Goal: Communication & Community: Answer question/provide support

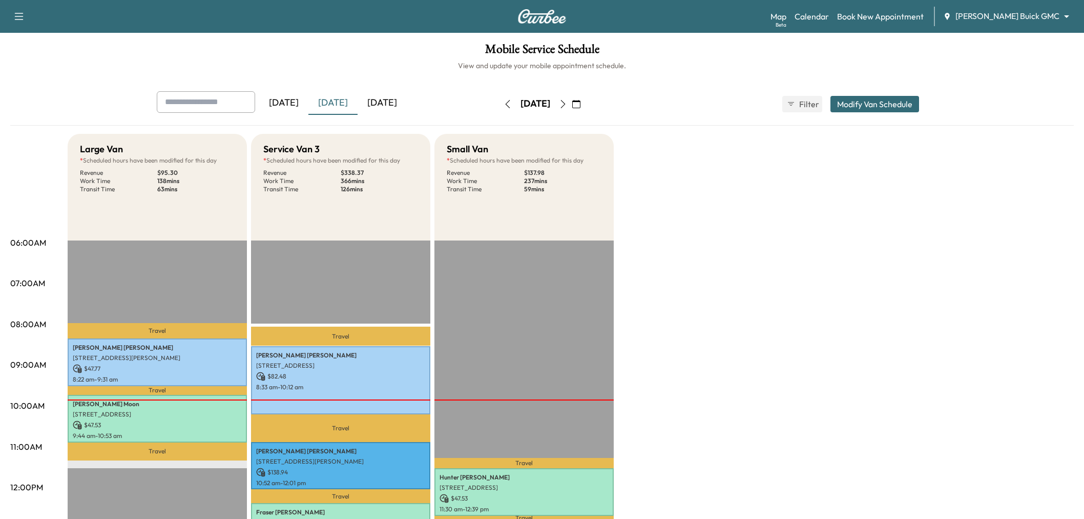
scroll to position [228, 0]
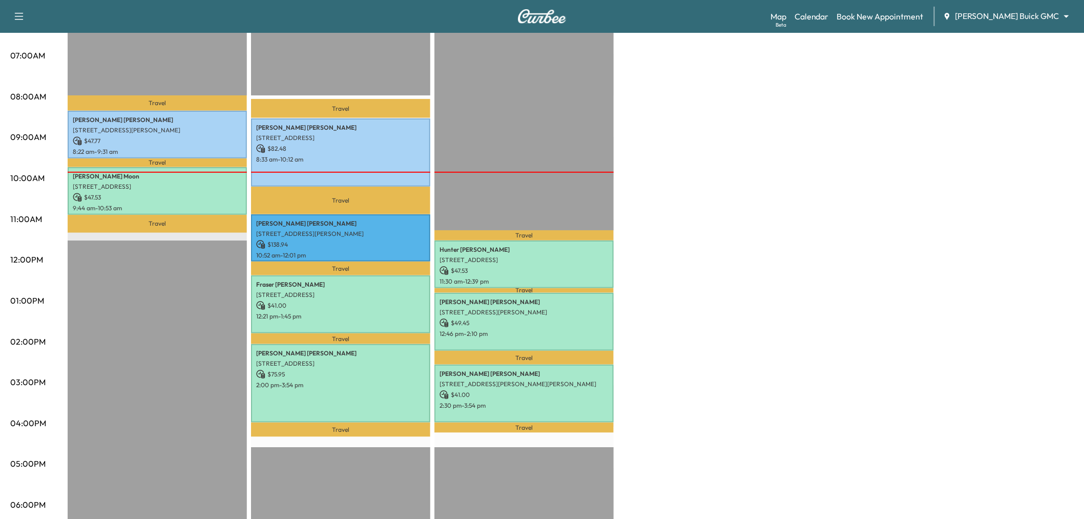
click at [895, 190] on div "Large Van * Scheduled hours have been modified for this day Revenue $ 95.30 Wor…" at bounding box center [571, 290] width 1006 height 769
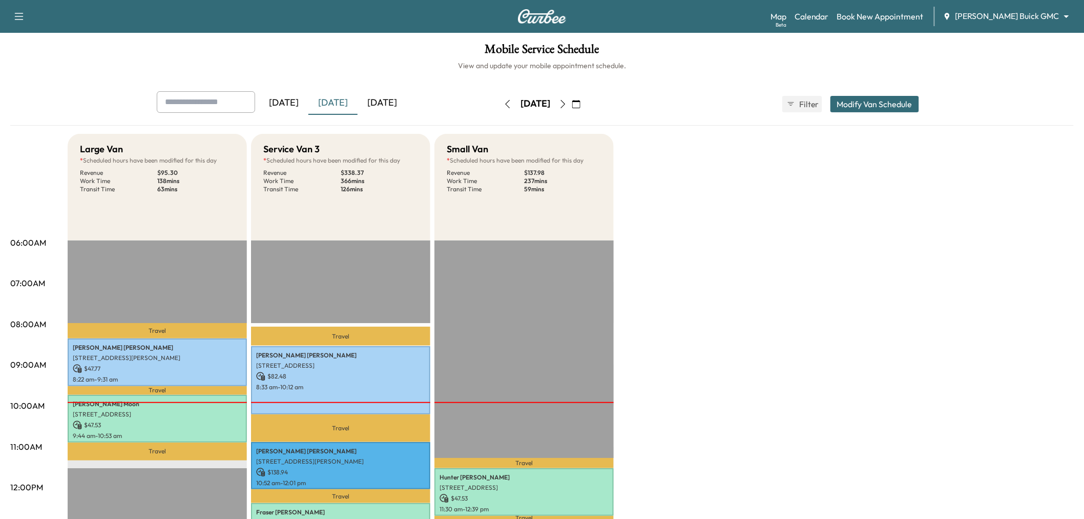
click at [581, 105] on icon "button" at bounding box center [576, 104] width 8 height 8
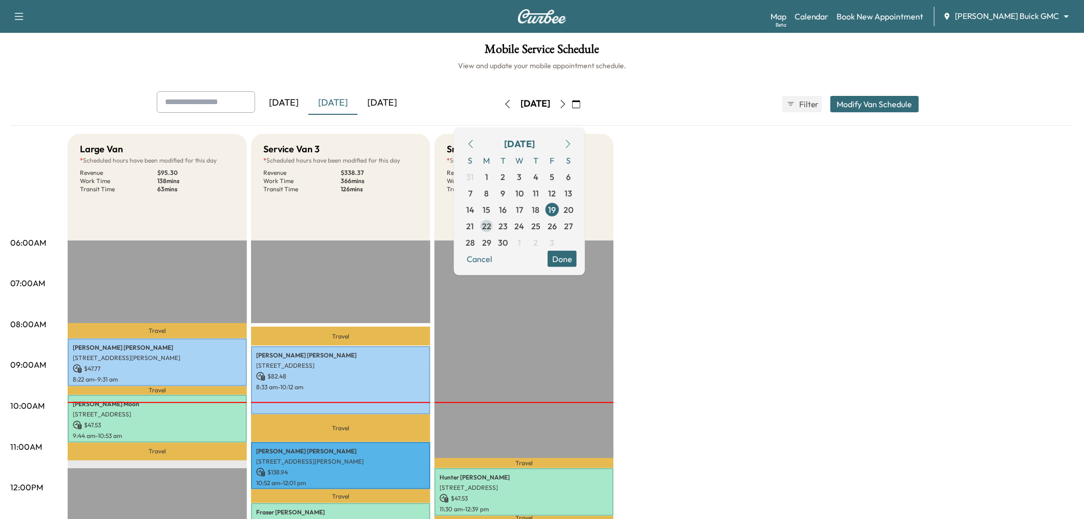
click at [491, 223] on span "22" at bounding box center [486, 225] width 9 height 12
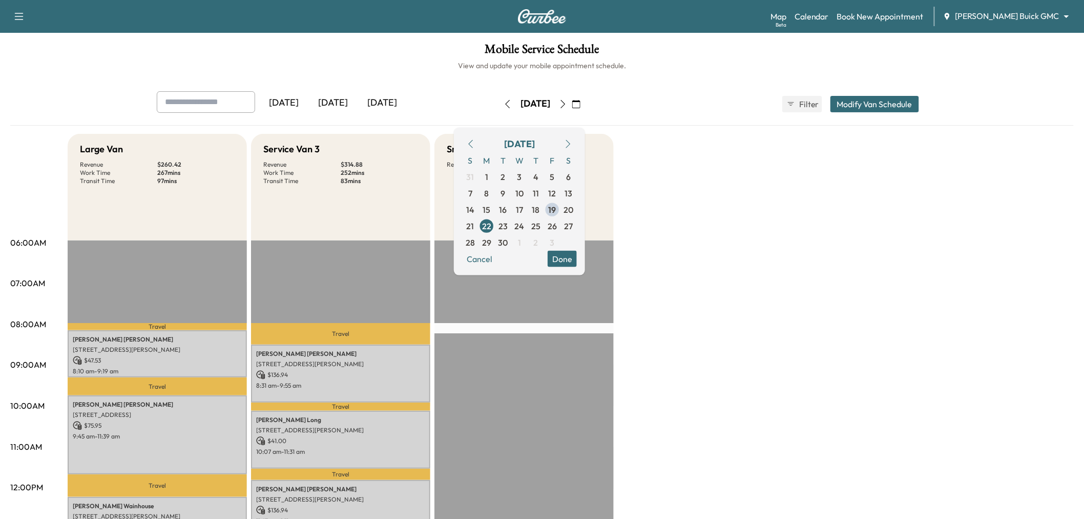
click at [577, 258] on button "Done" at bounding box center [562, 258] width 29 height 16
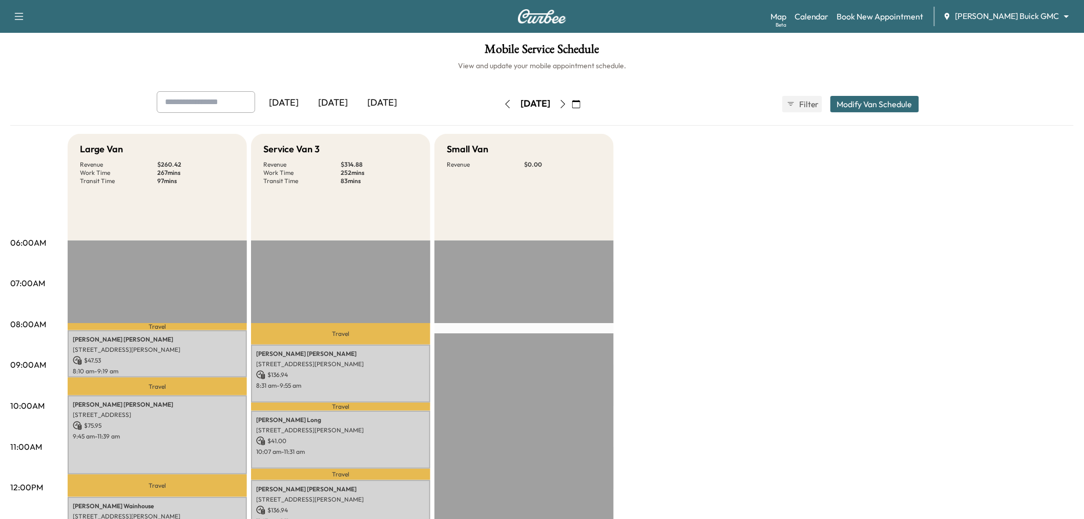
click at [673, 265] on div "Large Van Revenue $ 260.42 Work Time 267 mins Transit Time 97 mins Travel Brian…" at bounding box center [571, 518] width 1006 height 769
click at [328, 105] on div "[DATE]" at bounding box center [333, 103] width 49 height 24
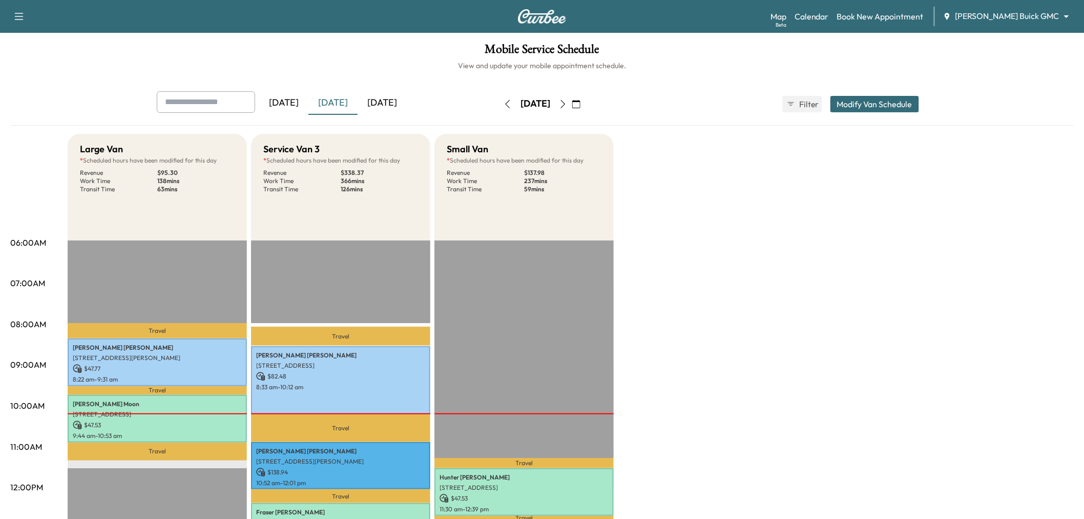
scroll to position [114, 0]
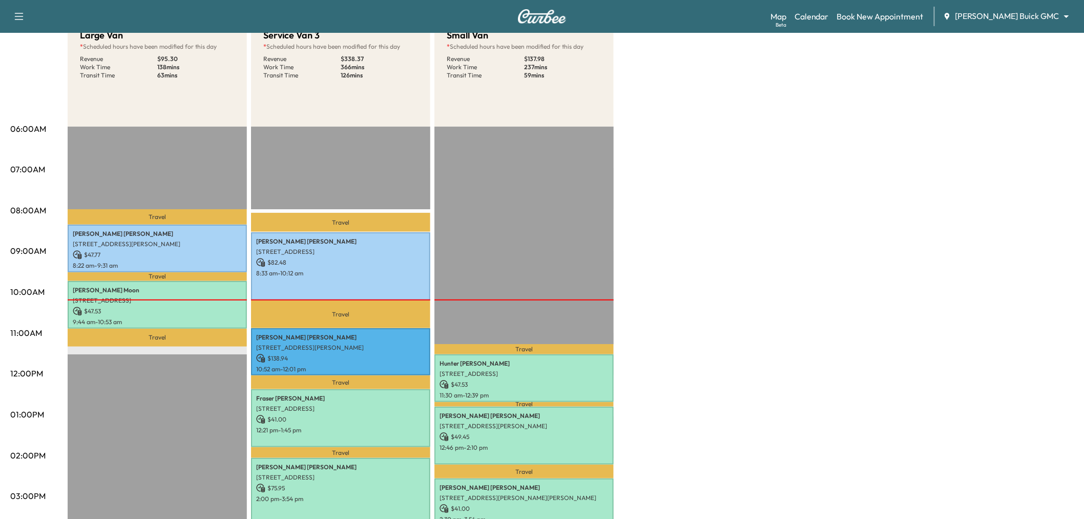
click at [796, 211] on div "Large Van * Scheduled hours have been modified for this day Revenue $ 95.30 Wor…" at bounding box center [571, 404] width 1006 height 769
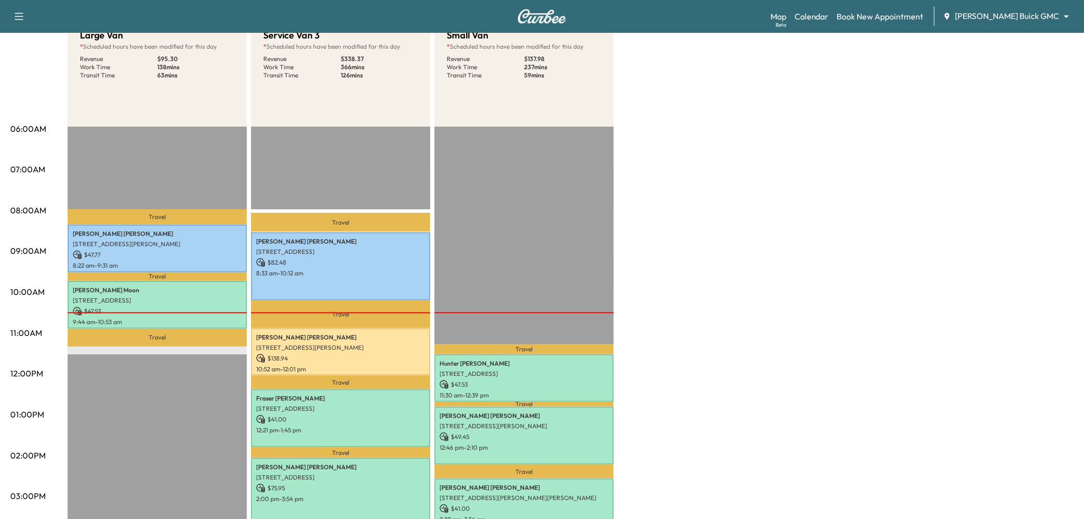
scroll to position [171, 0]
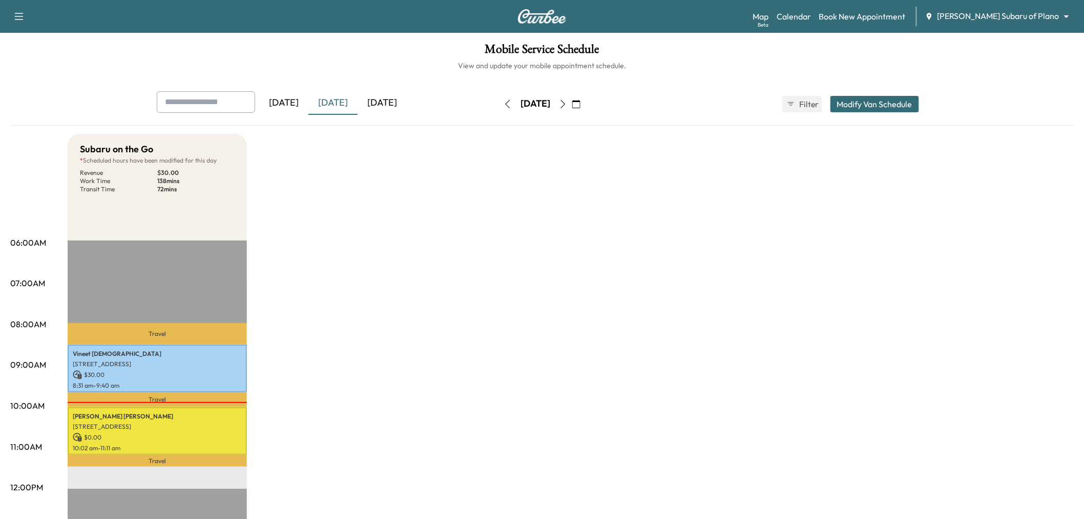
click at [581, 101] on icon "button" at bounding box center [576, 104] width 8 height 8
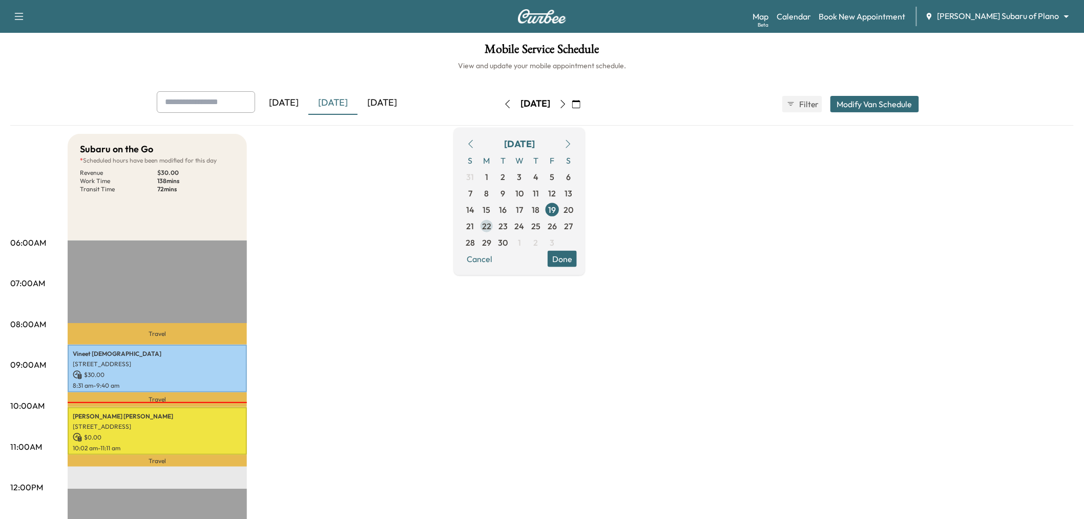
click at [491, 221] on span "22" at bounding box center [486, 225] width 9 height 12
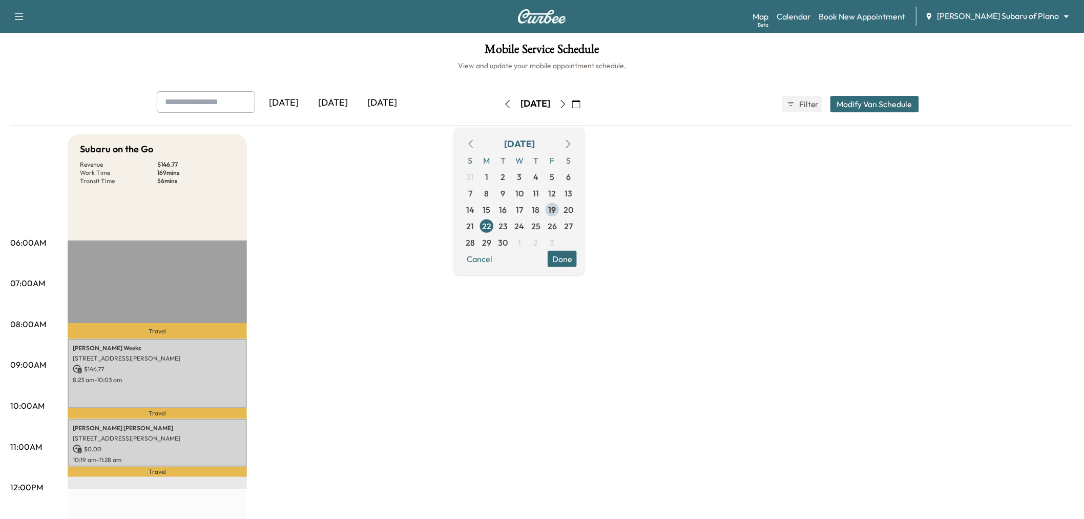
click at [448, 222] on div "Subaru on the Go Revenue $ 146.77 Work Time 169 mins Transit Time 56 mins Trave…" at bounding box center [571, 518] width 1006 height 769
click at [577, 260] on button "Done" at bounding box center [562, 258] width 29 height 16
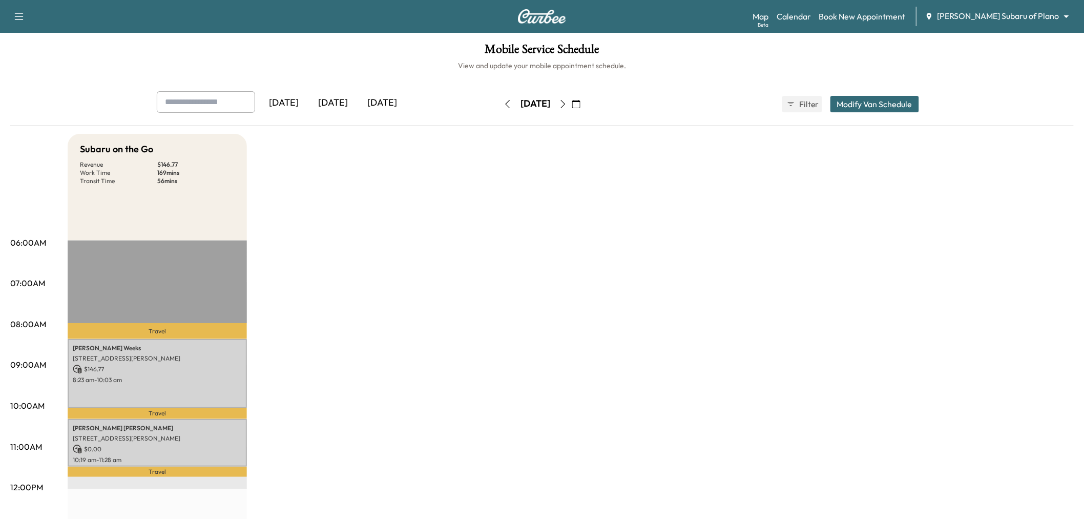
click at [456, 249] on div "Subaru on the Go Revenue $ 146.77 Work Time 169 mins Transit Time 56 mins Trave…" at bounding box center [571, 518] width 1006 height 769
drag, startPoint x: 596, startPoint y: 343, endPoint x: 525, endPoint y: 353, distance: 71.8
click at [595, 344] on div "Subaru on the Go Revenue $ 146.77 Work Time 169 mins Transit Time 56 mins Trave…" at bounding box center [571, 518] width 1006 height 769
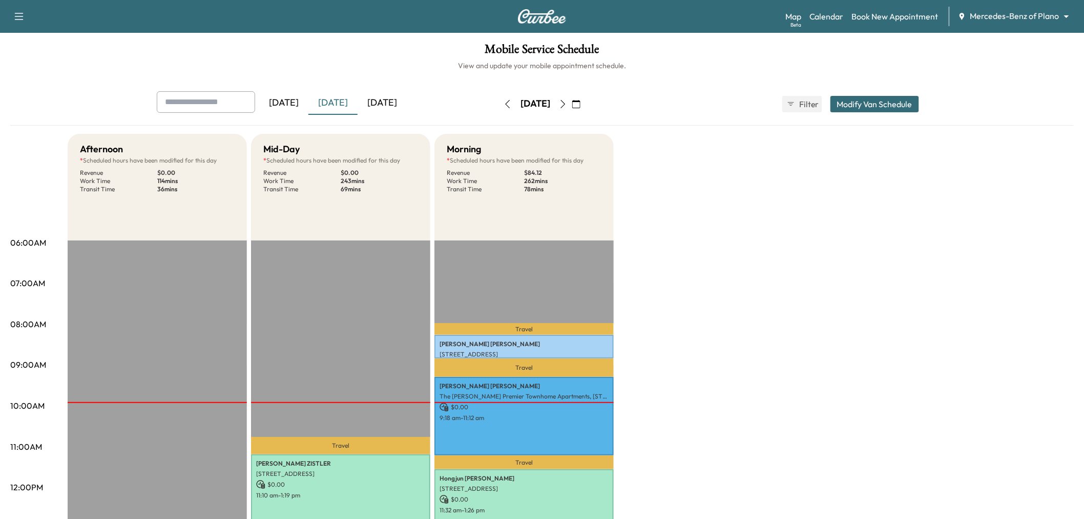
click at [585, 97] on button "button" at bounding box center [576, 104] width 17 height 16
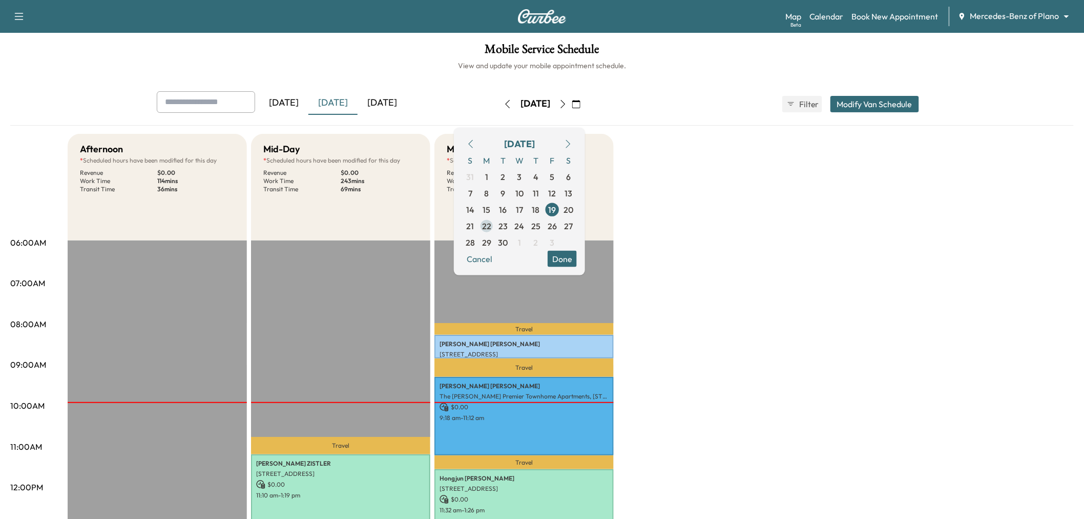
click at [491, 222] on span "22" at bounding box center [486, 225] width 9 height 12
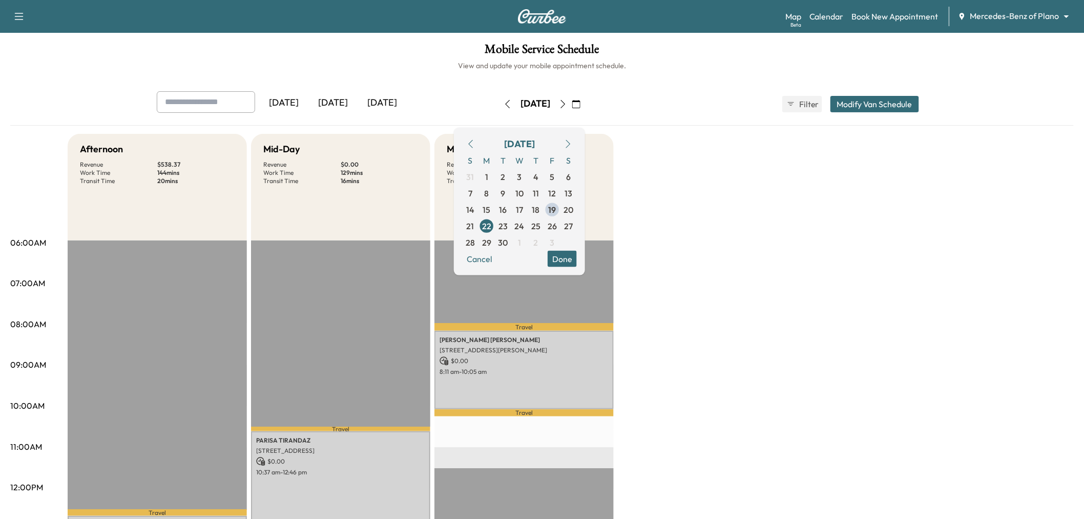
click at [577, 262] on button "Done" at bounding box center [562, 258] width 29 height 16
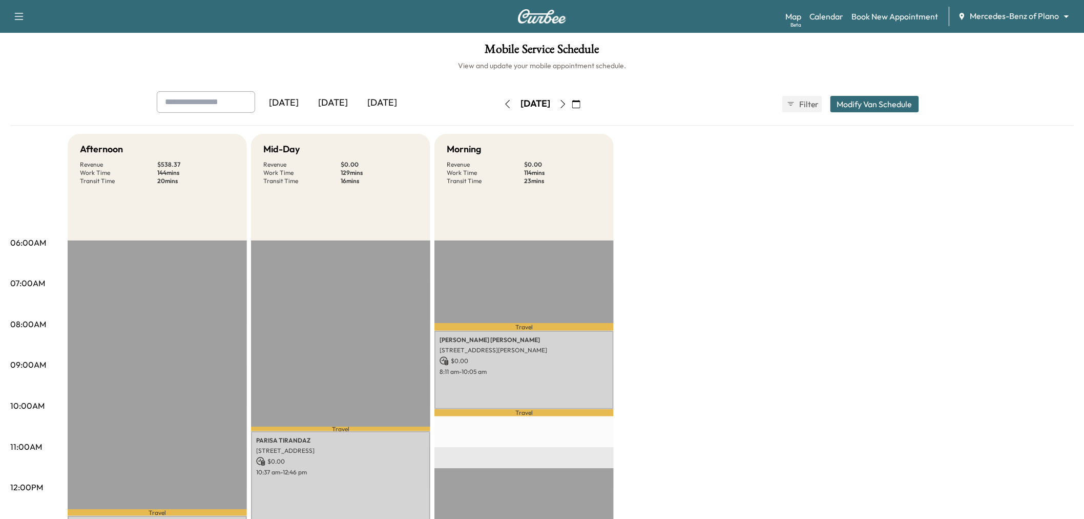
click at [775, 295] on div "Afternoon Revenue $ 538.37 Work Time 144 mins Transit Time 20 mins Travel [PERS…" at bounding box center [571, 518] width 1006 height 769
click at [567, 104] on icon "button" at bounding box center [563, 104] width 8 height 8
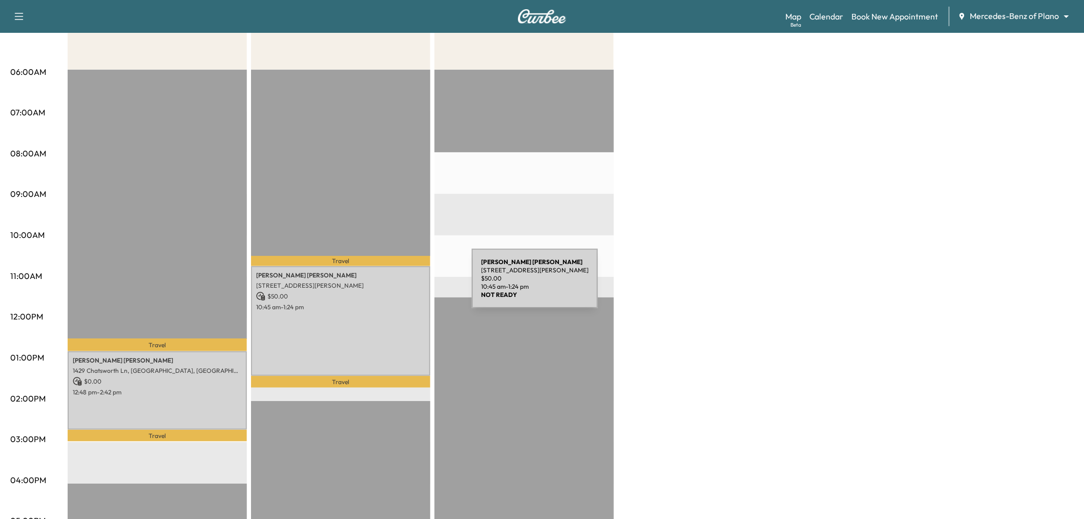
scroll to position [114, 0]
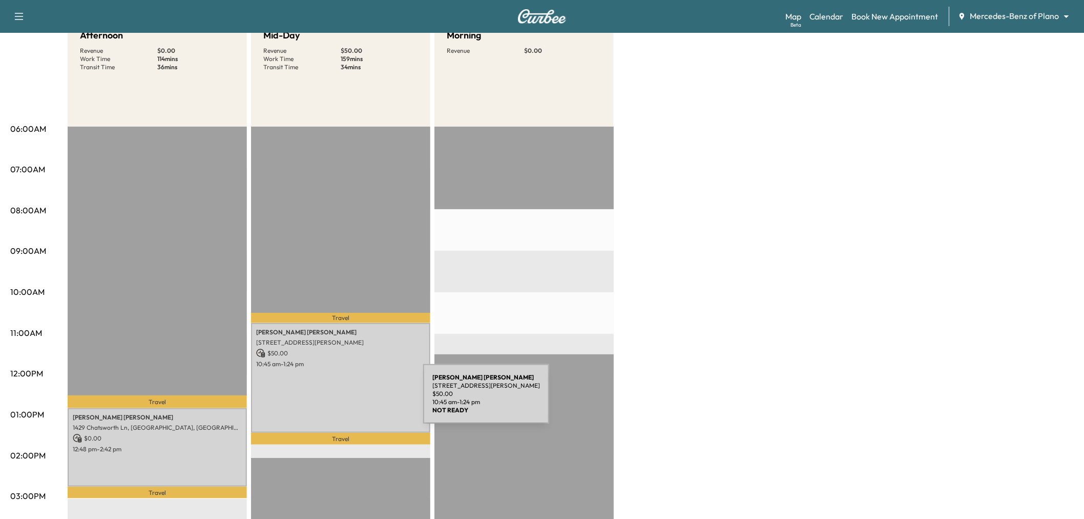
click at [346, 400] on div "[PERSON_NAME] [STREET_ADDRESS][PERSON_NAME] $ 50.00 10:45 am - 1:24 pm" at bounding box center [340, 378] width 179 height 110
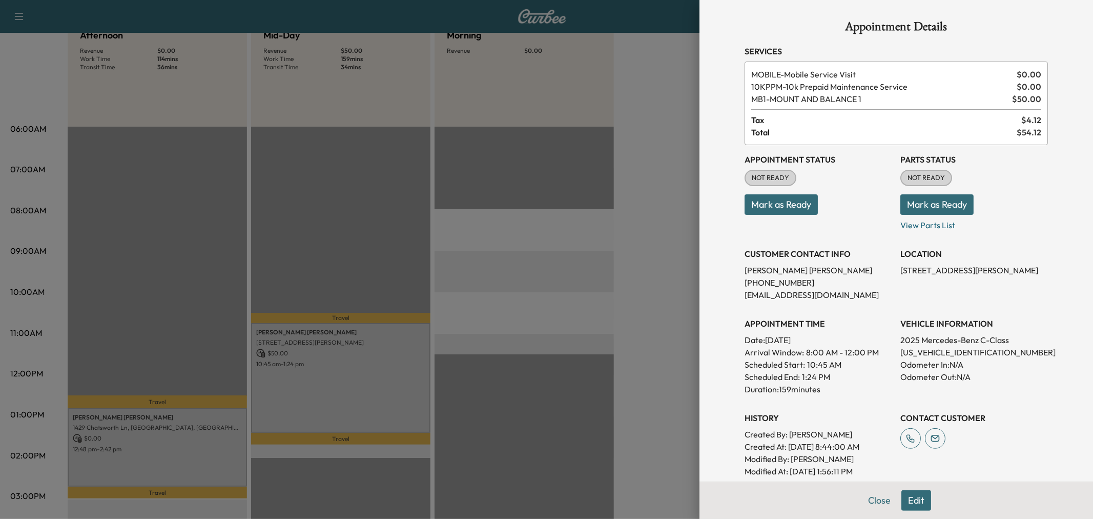
click at [346, 400] on div at bounding box center [546, 259] width 1093 height 519
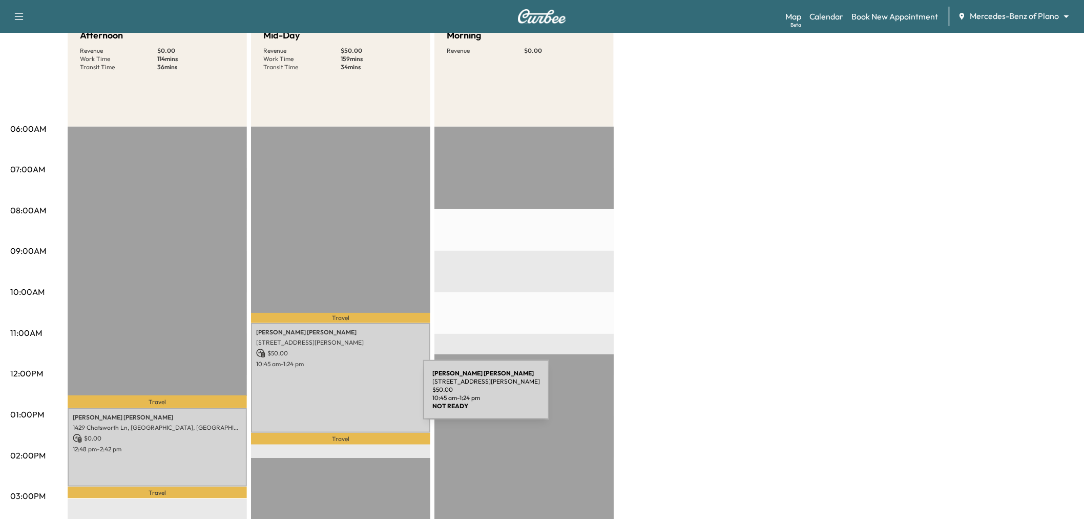
click at [346, 396] on div "[PERSON_NAME] [STREET_ADDRESS][PERSON_NAME] $ 50.00 10:45 am - 1:24 pm" at bounding box center [340, 378] width 179 height 110
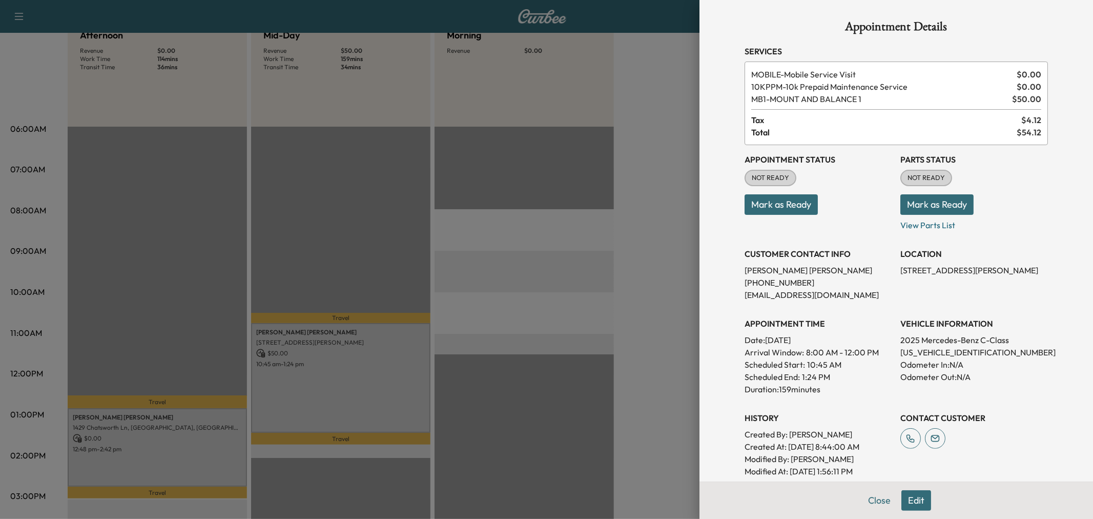
click at [907, 495] on button "Edit" at bounding box center [916, 500] width 30 height 20
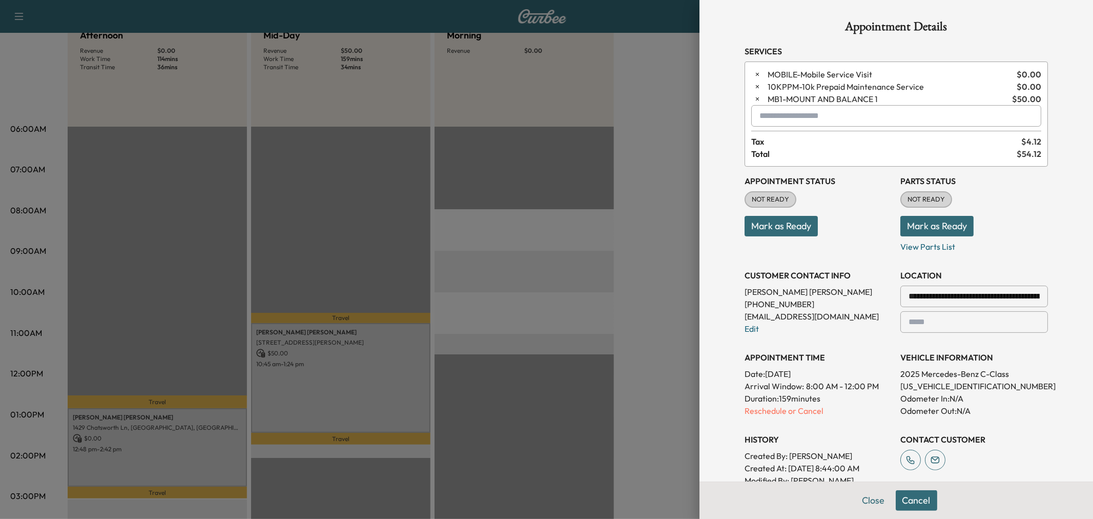
click at [820, 119] on input "text" at bounding box center [896, 116] width 290 height 22
click at [826, 142] on p "MORNING - Morning Appointment" at bounding box center [859, 143] width 223 height 14
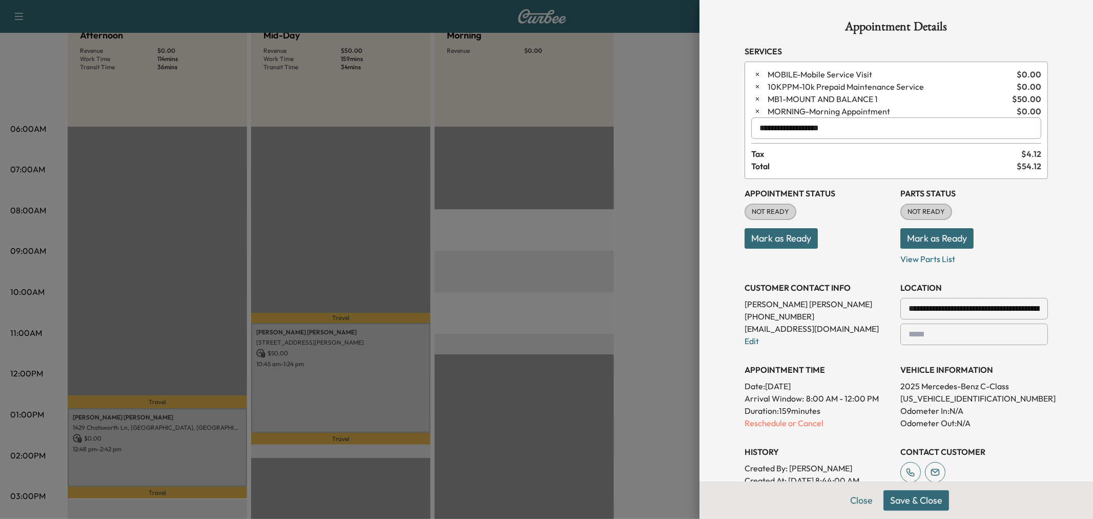
type input "**********"
click at [913, 505] on button "Save & Close" at bounding box center [916, 500] width 66 height 20
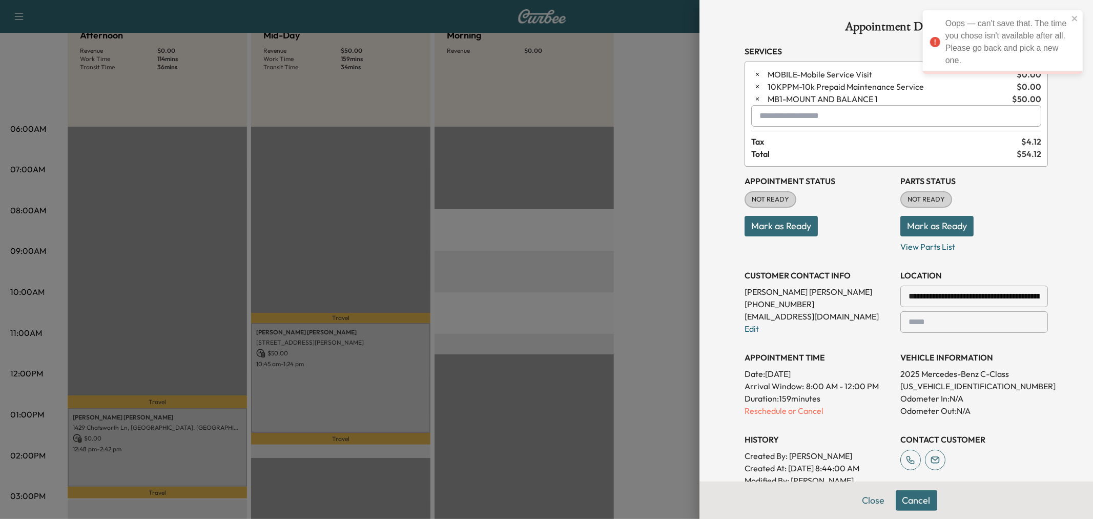
click at [547, 287] on div at bounding box center [546, 259] width 1093 height 519
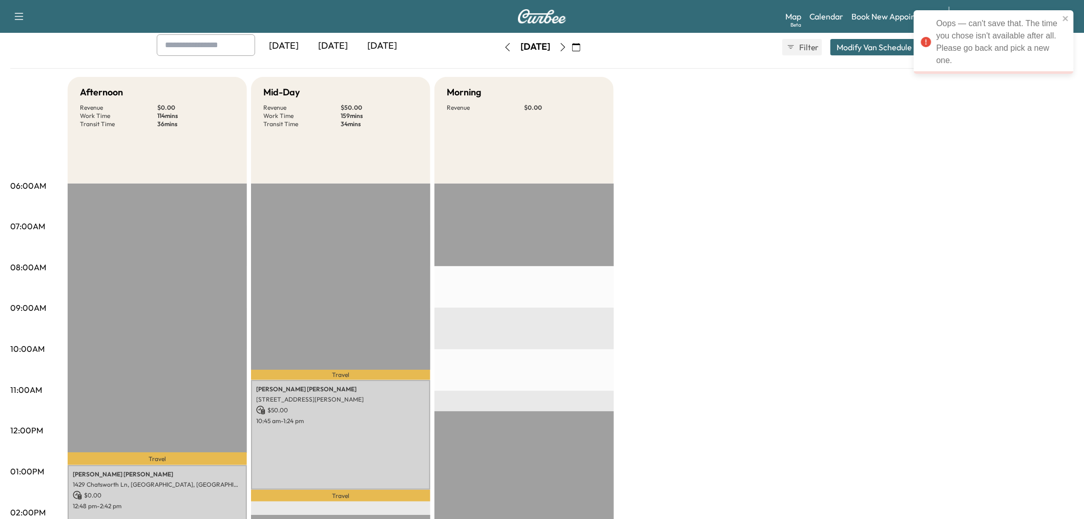
scroll to position [0, 0]
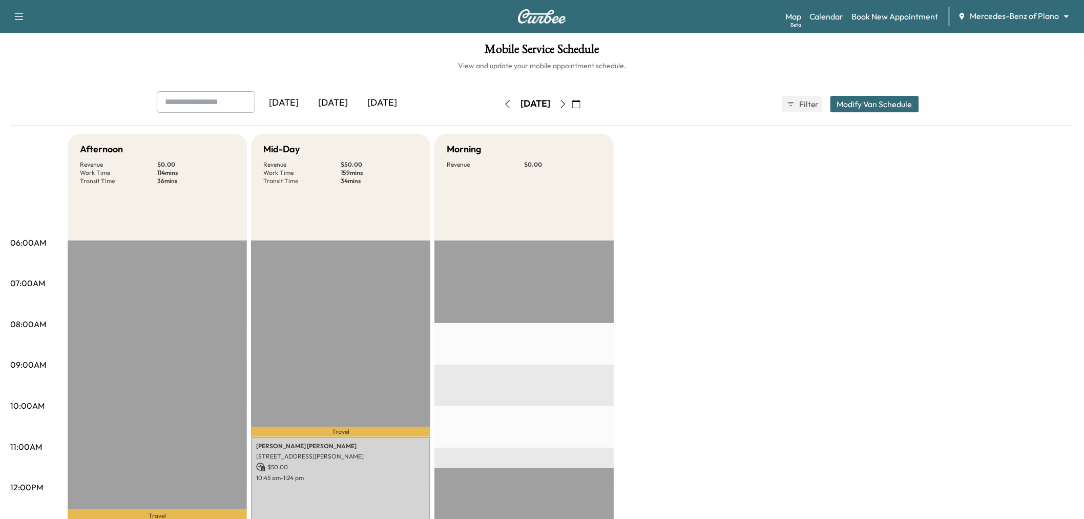
click at [883, 104] on button "Modify Van Schedule" at bounding box center [875, 104] width 89 height 16
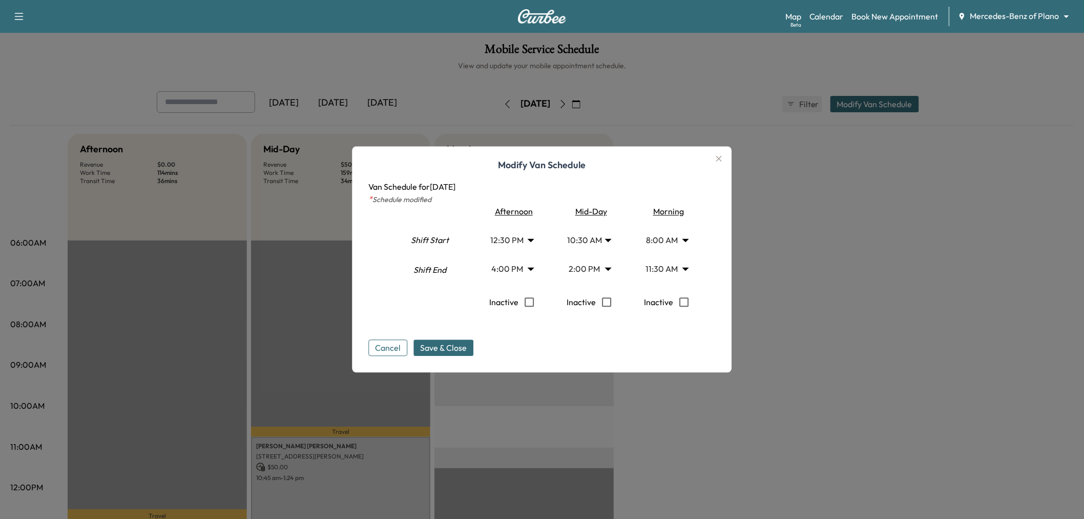
click at [672, 267] on body "Support Log Out Map Beta Calendar Book New Appointment Mercedes-Benz of Plano *…" at bounding box center [542, 259] width 1084 height 519
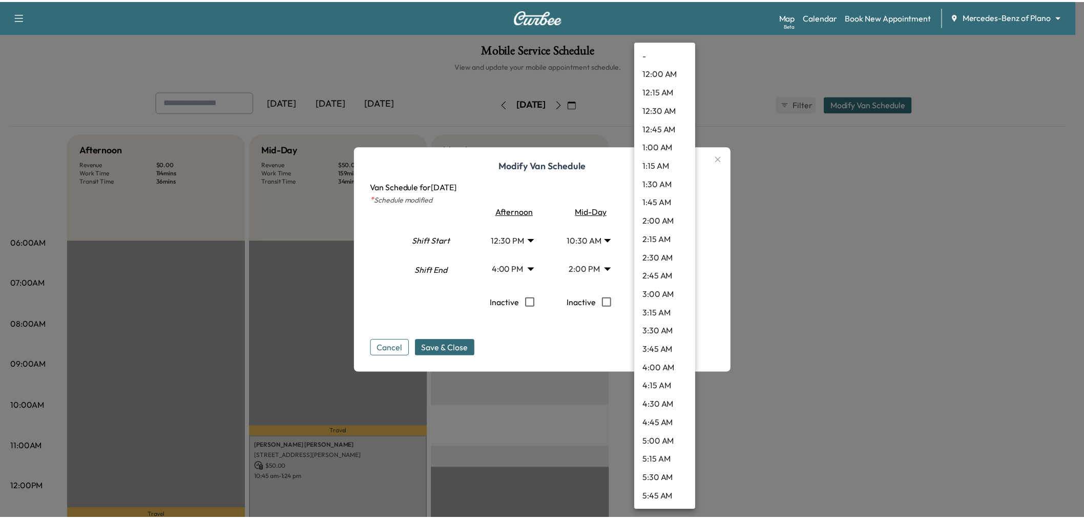
scroll to position [645, 0]
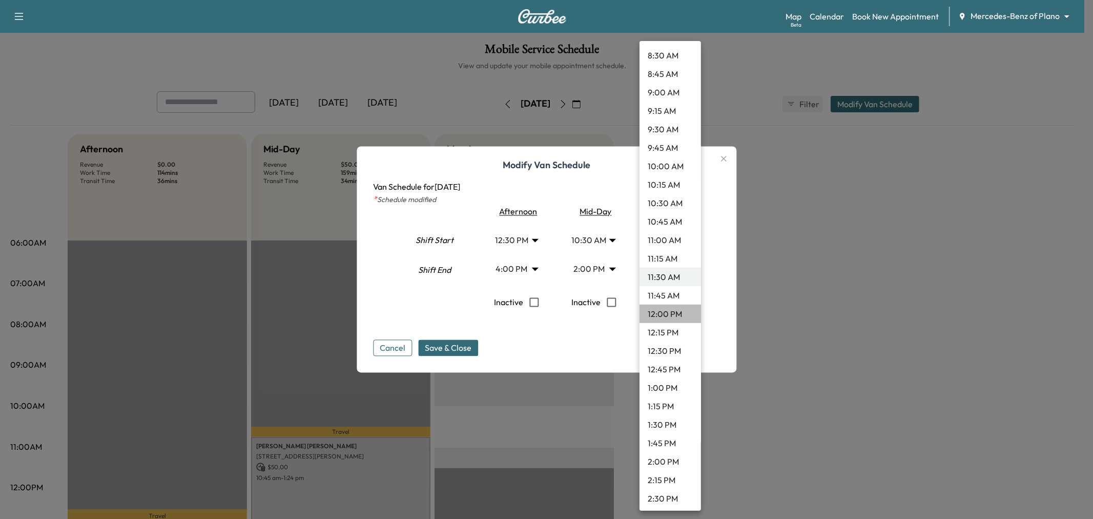
click at [672, 316] on li "12:00 PM" at bounding box center [670, 313] width 61 height 18
type input "**"
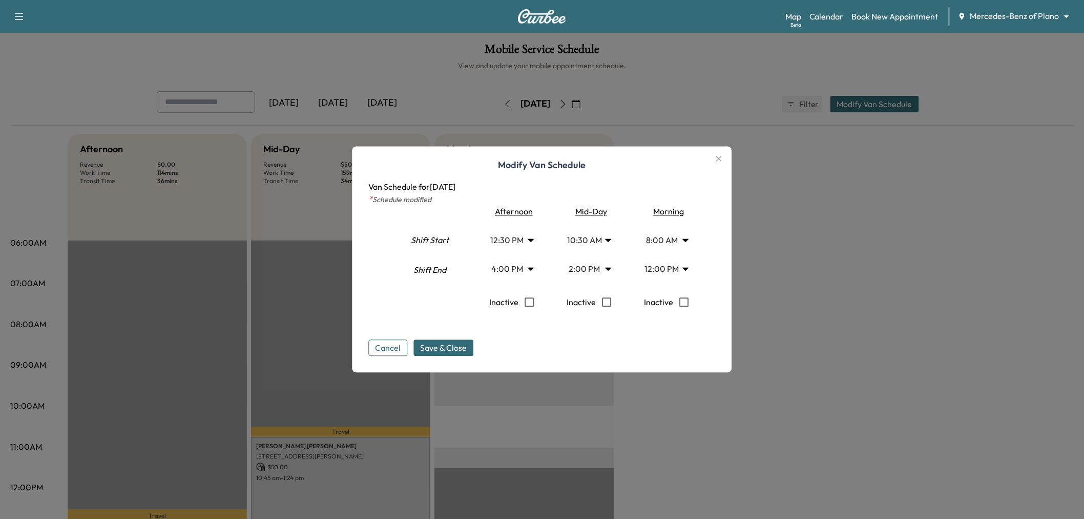
drag, startPoint x: 591, startPoint y: 328, endPoint x: 536, endPoint y: 332, distance: 56.0
click at [582, 331] on div "Cancel Save & Close" at bounding box center [542, 339] width 347 height 33
click at [438, 352] on span "Save & Close" at bounding box center [444, 348] width 47 height 12
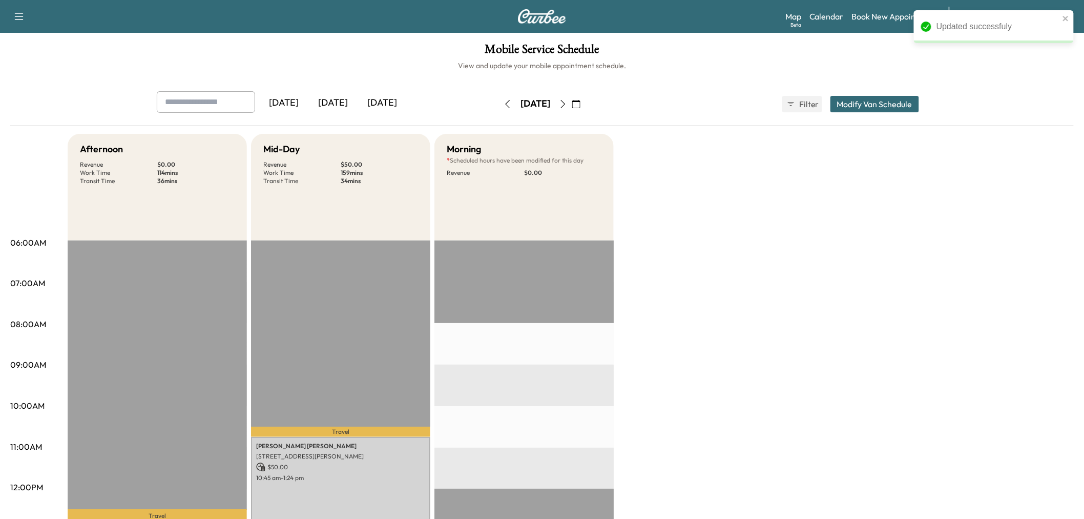
scroll to position [171, 0]
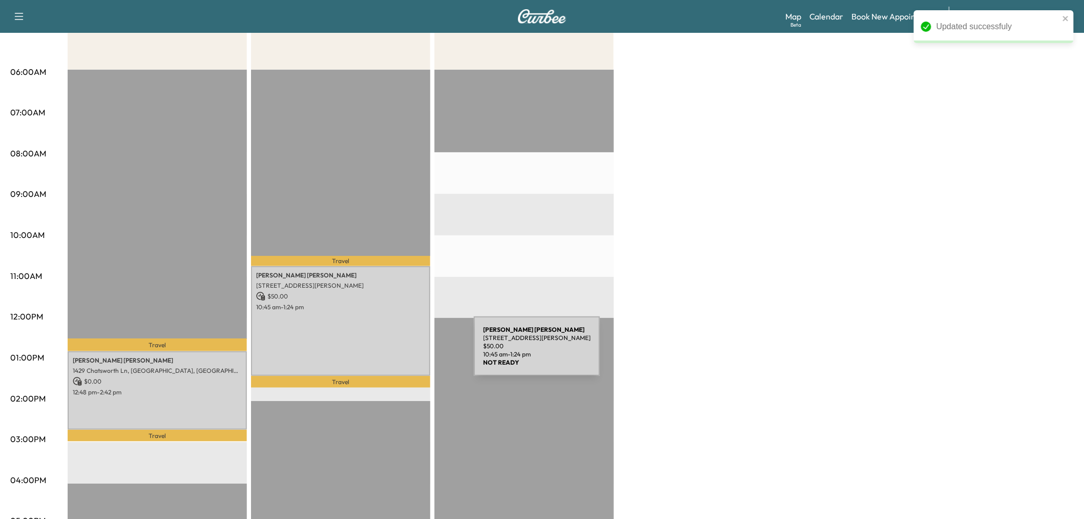
click at [397, 346] on div "[PERSON_NAME] [STREET_ADDRESS][PERSON_NAME] $ 50.00 10:45 am - 1:24 pm" at bounding box center [340, 321] width 179 height 110
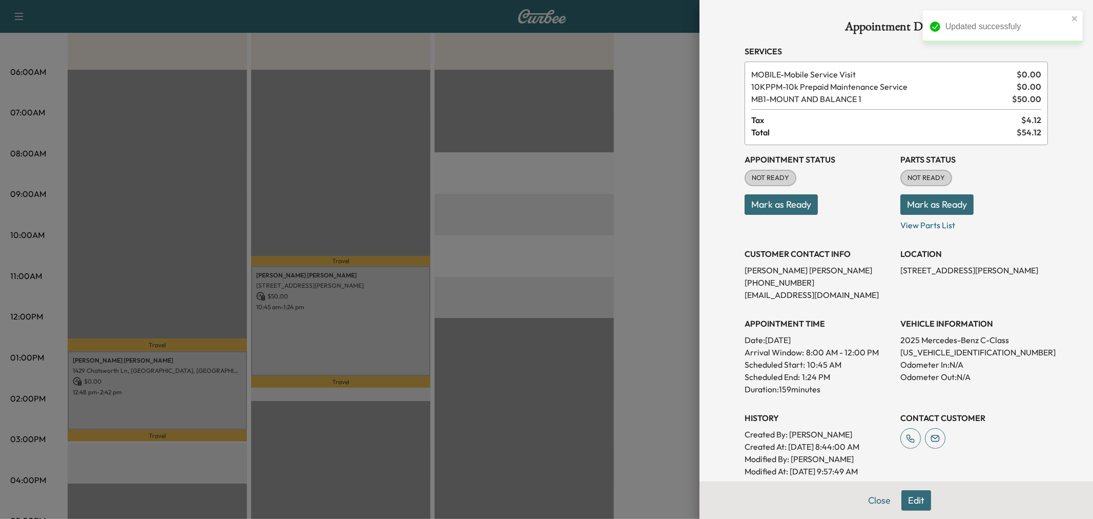
click at [901, 500] on button "Edit" at bounding box center [916, 500] width 30 height 20
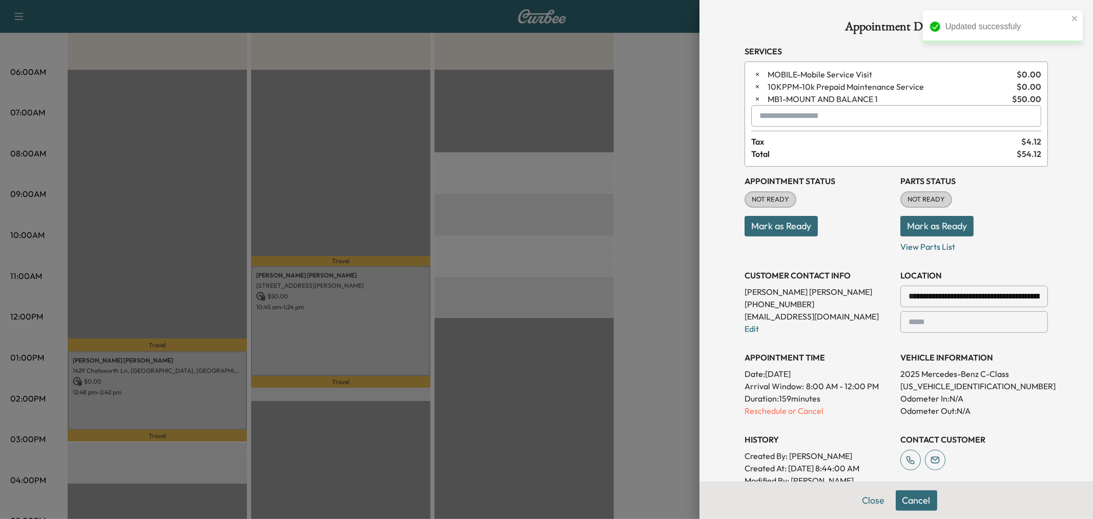
click at [826, 122] on input "text" at bounding box center [896, 116] width 290 height 22
click at [826, 145] on p "MORNING - Morning Appointment" at bounding box center [859, 143] width 223 height 14
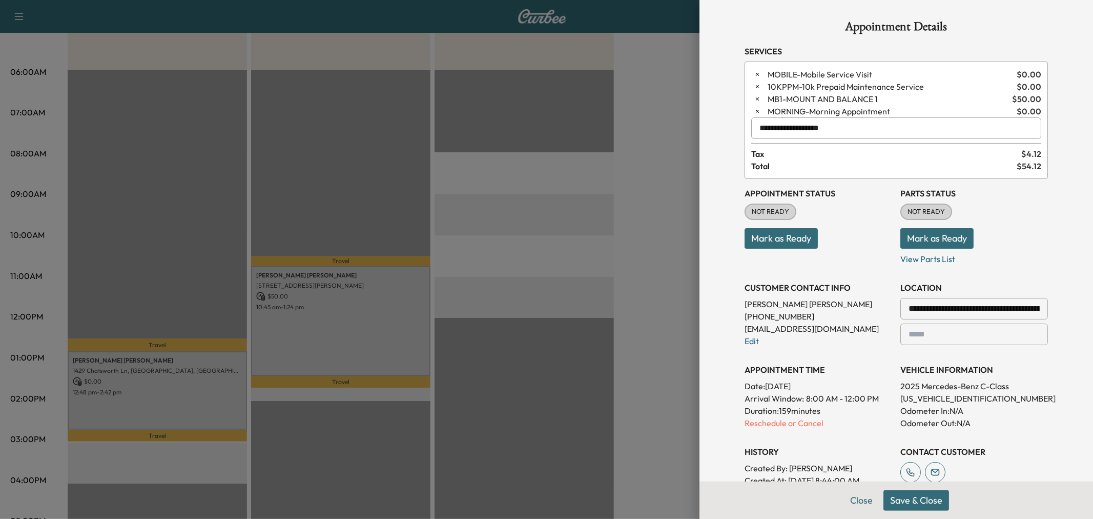
type input "**********"
click at [901, 504] on button "Save & Close" at bounding box center [916, 500] width 66 height 20
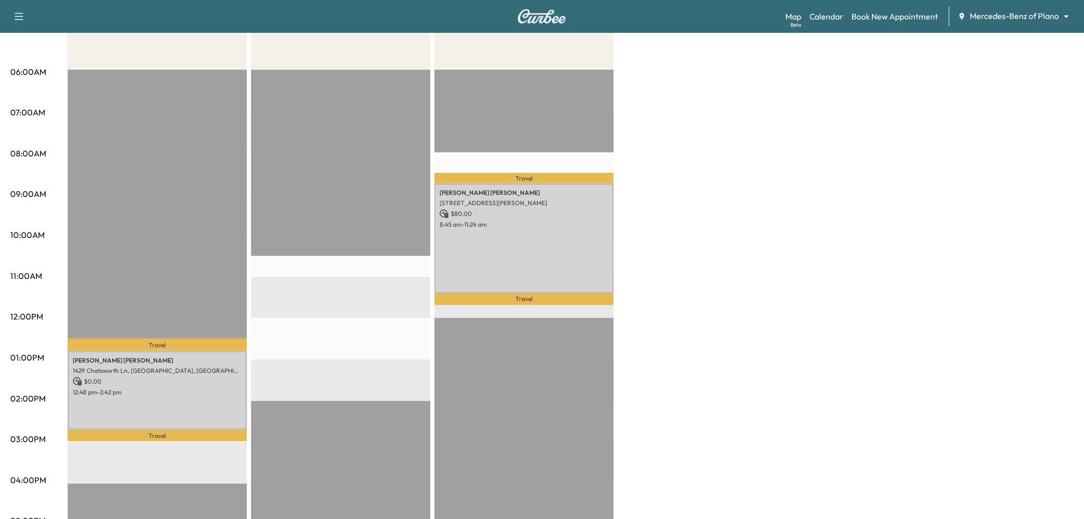
scroll to position [114, 0]
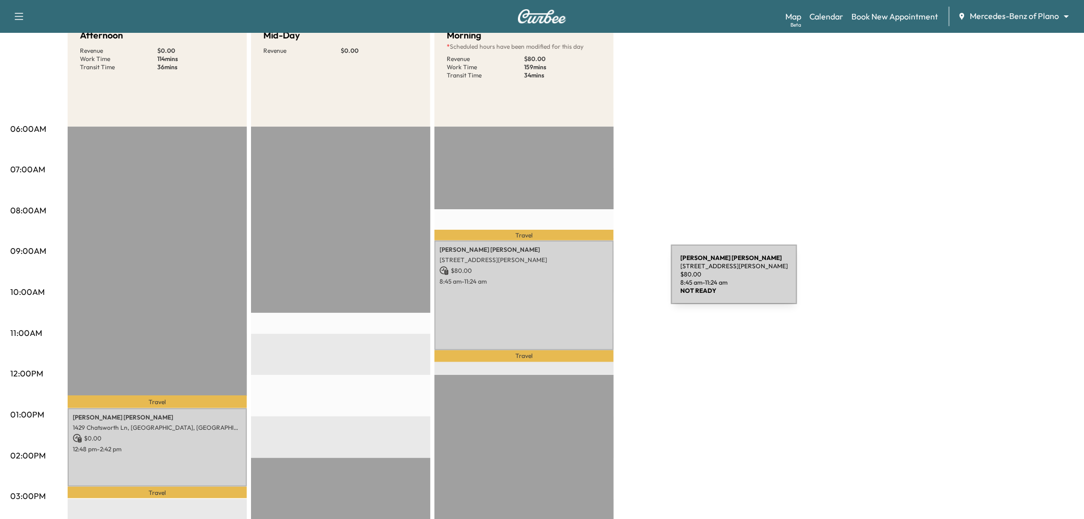
click at [559, 283] on div "mason seesing 4025 Winsor Dr, Farmers Branch, TX 75244, USA $ 80.00 8:45 am - 1…" at bounding box center [524, 295] width 179 height 110
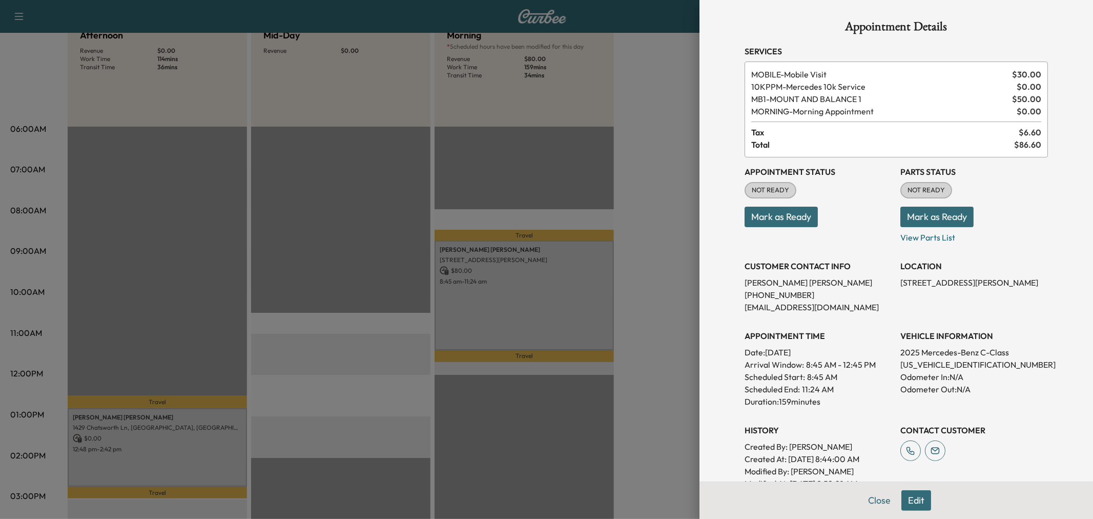
click at [559, 283] on div at bounding box center [546, 259] width 1093 height 519
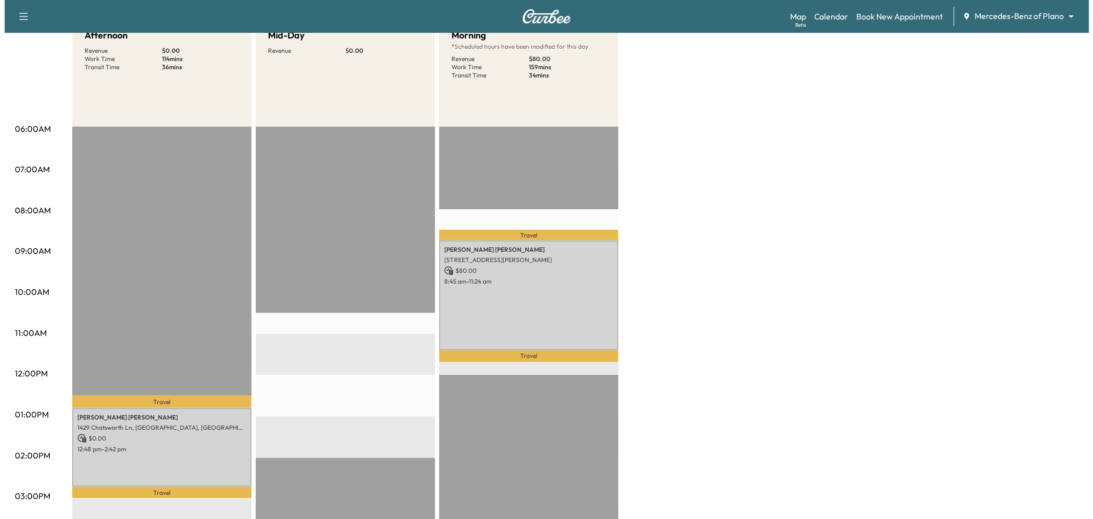
scroll to position [171, 0]
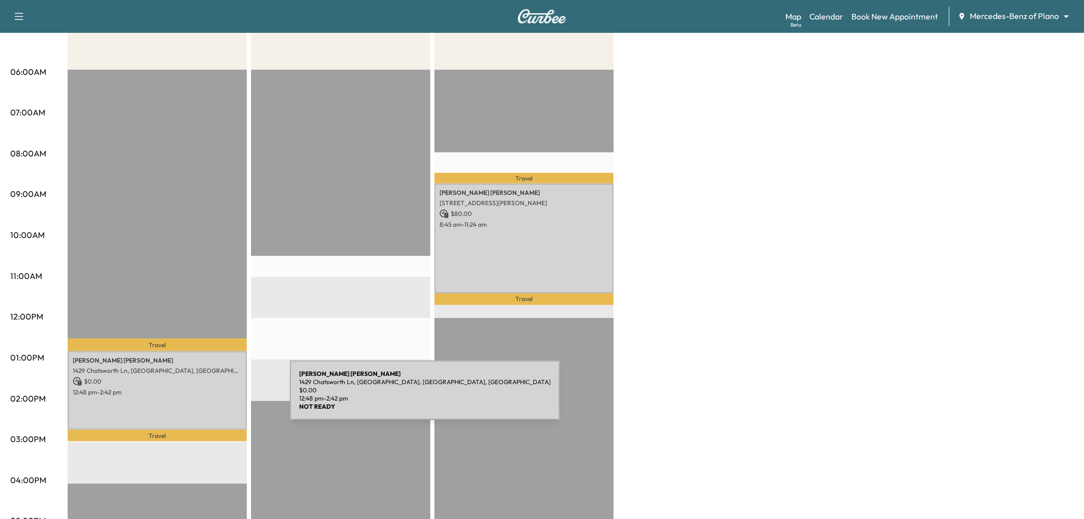
click at [213, 398] on div "jimmy rolan 1429 Chatsworth Ln, Plano, TX 75075, USA $ 0.00 12:48 pm - 2:42 pm" at bounding box center [157, 390] width 179 height 78
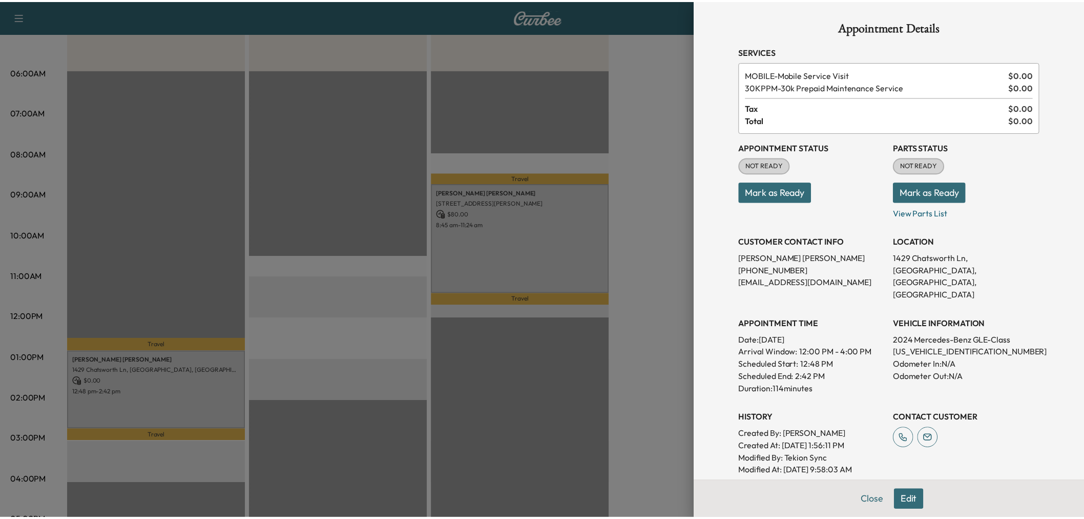
scroll to position [57, 0]
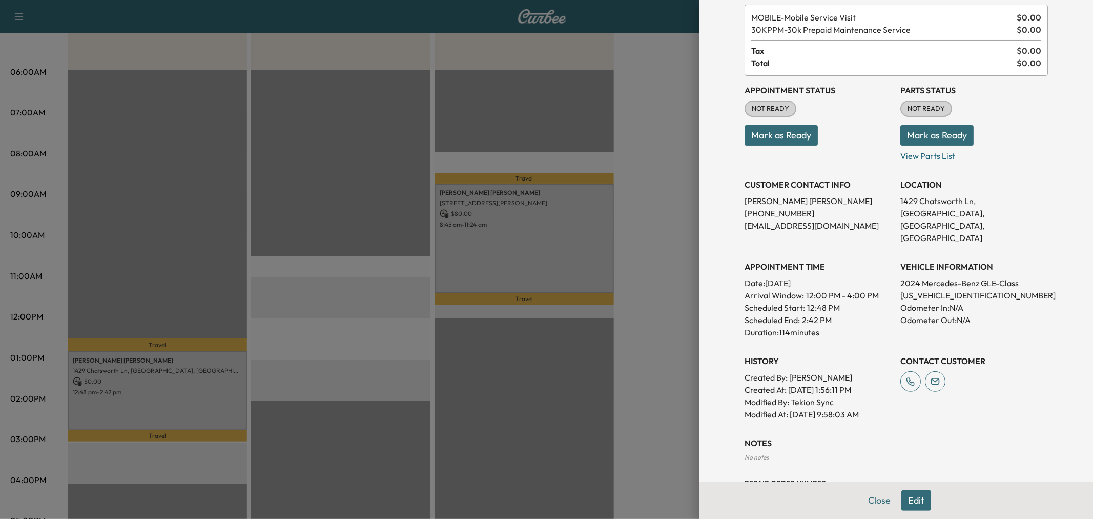
click at [501, 375] on div at bounding box center [546, 259] width 1093 height 519
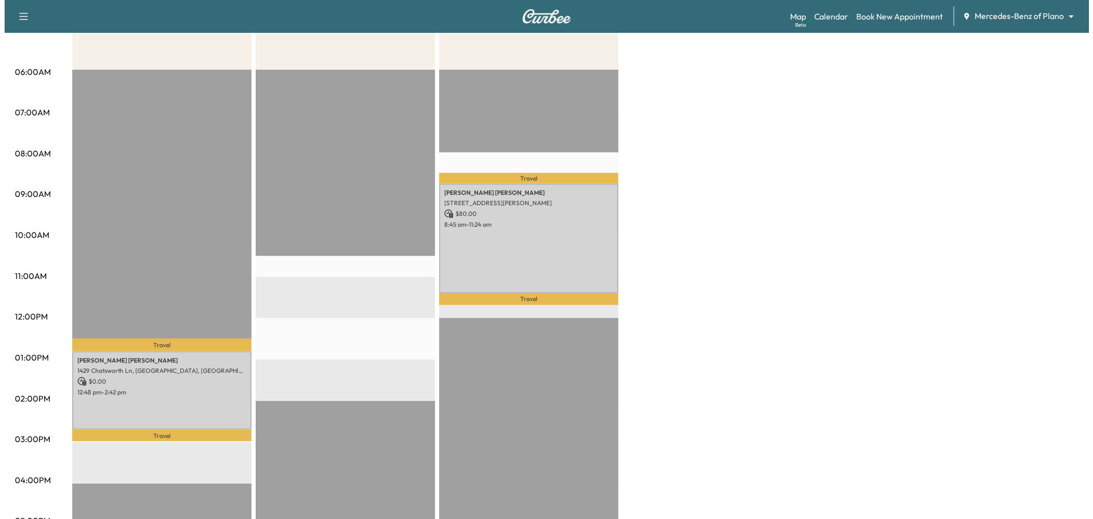
scroll to position [0, 0]
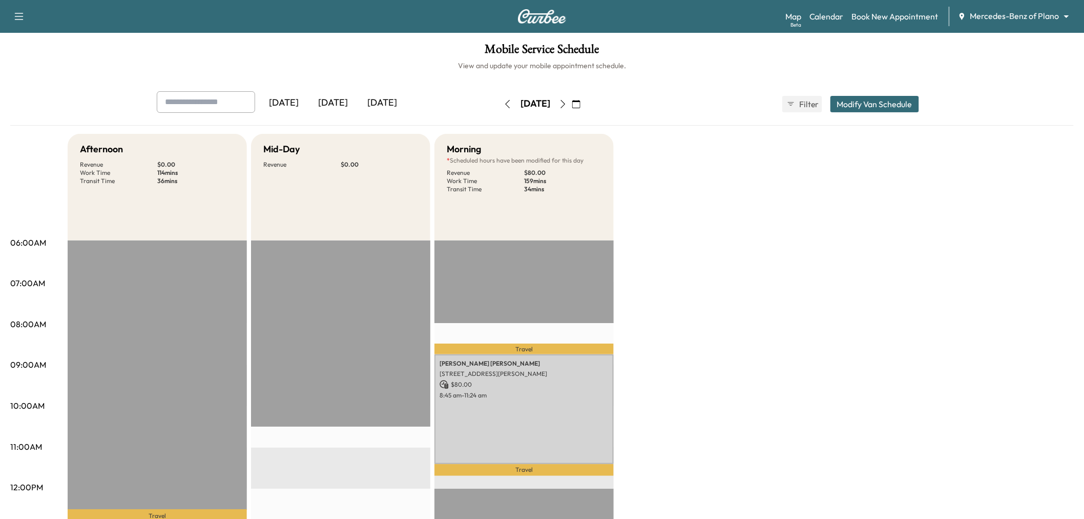
click at [859, 106] on button "Modify Van Schedule" at bounding box center [875, 104] width 89 height 16
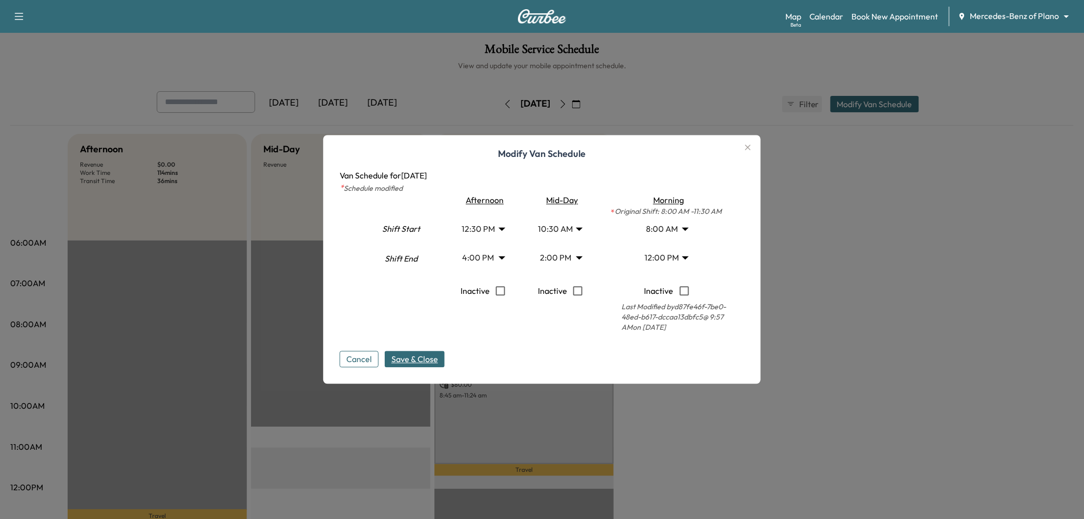
click at [480, 228] on body "Support Log Out Map Beta Calendar Book New Appointment Mercedes-Benz of Plano *…" at bounding box center [542, 259] width 1084 height 519
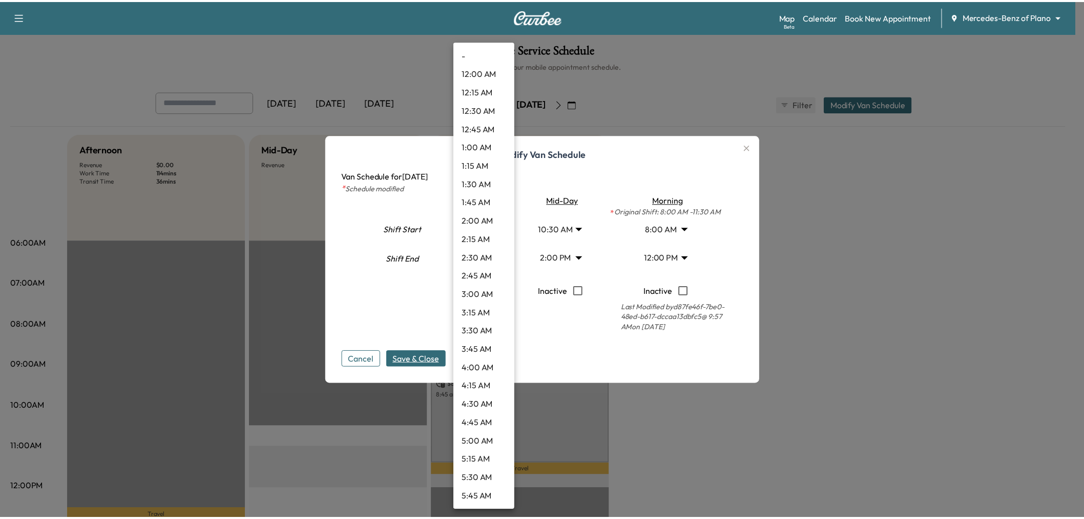
scroll to position [719, 0]
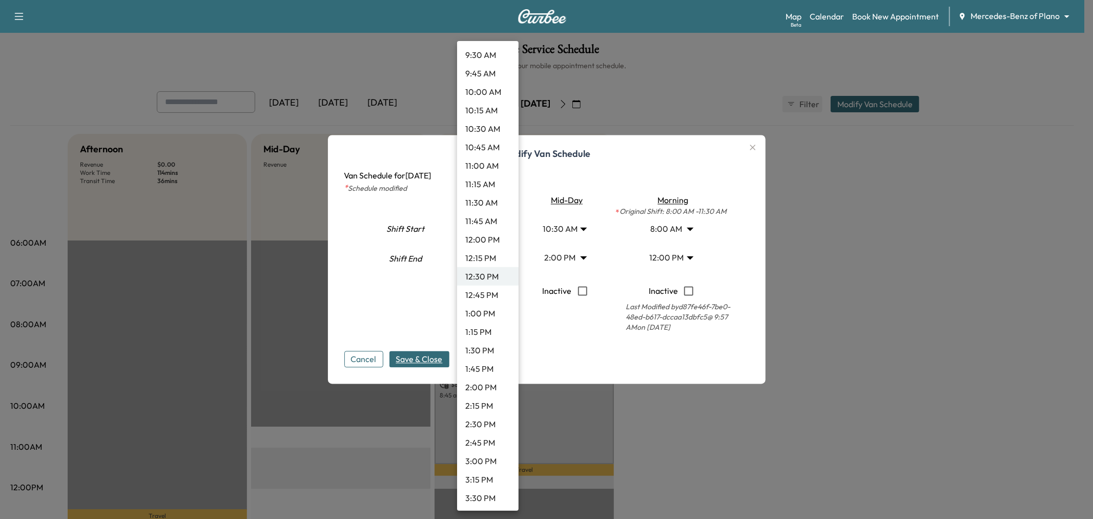
click at [489, 310] on li "1:00 PM" at bounding box center [487, 313] width 61 height 18
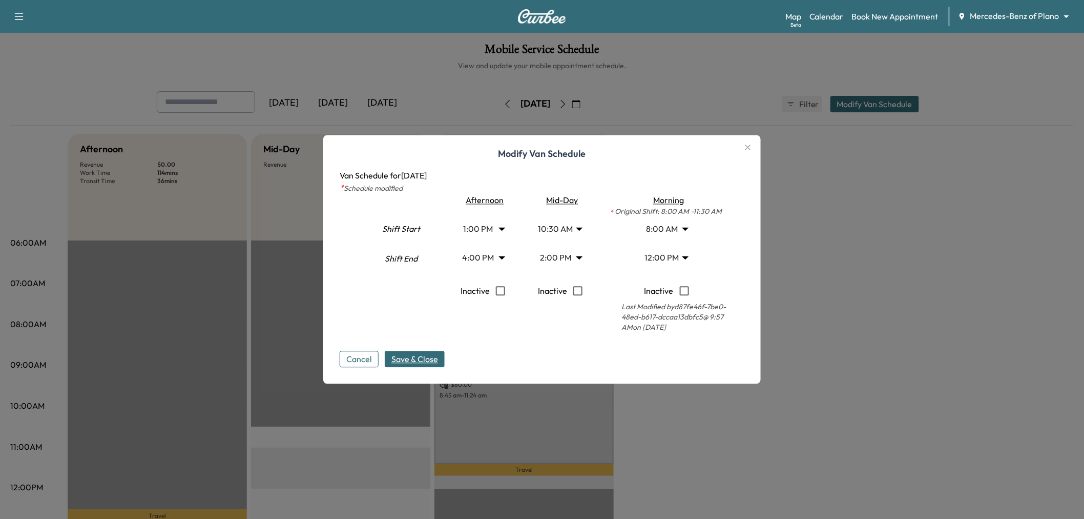
click at [421, 360] on span "Save & Close" at bounding box center [415, 359] width 47 height 12
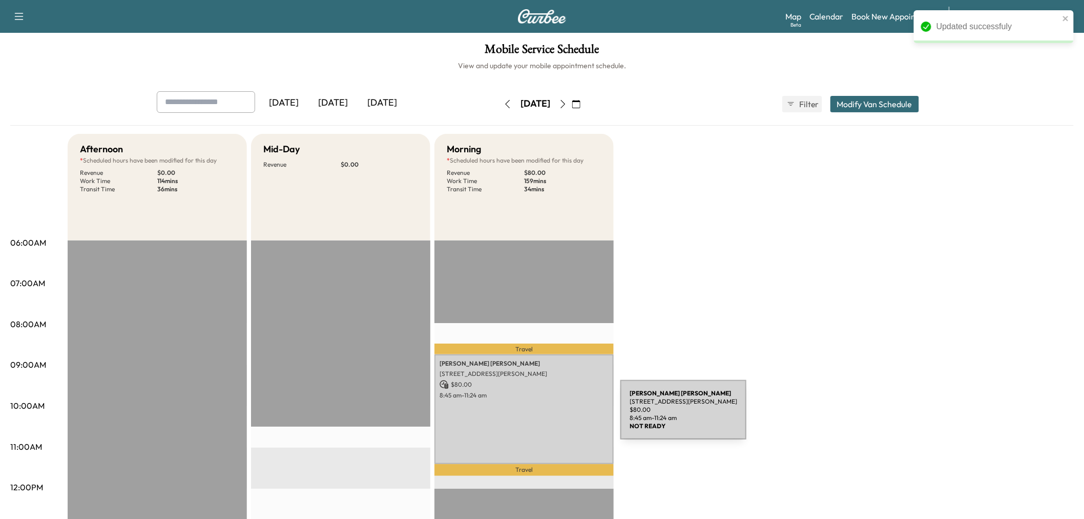
click at [544, 416] on div "mason seesing 4025 Winsor Dr, Farmers Branch, TX 75244, USA $ 80.00 8:45 am - 1…" at bounding box center [524, 409] width 179 height 110
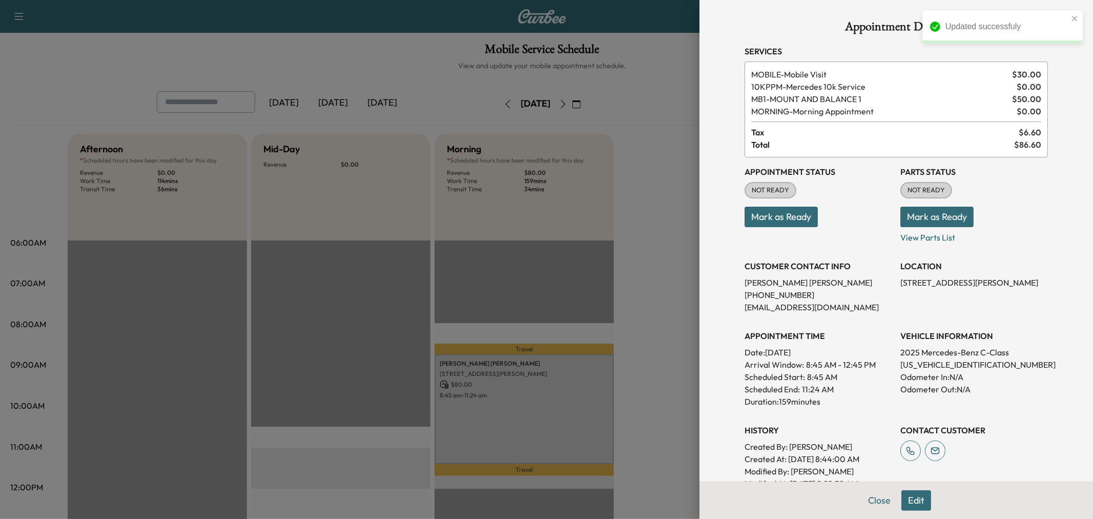
click at [662, 303] on div at bounding box center [546, 259] width 1093 height 519
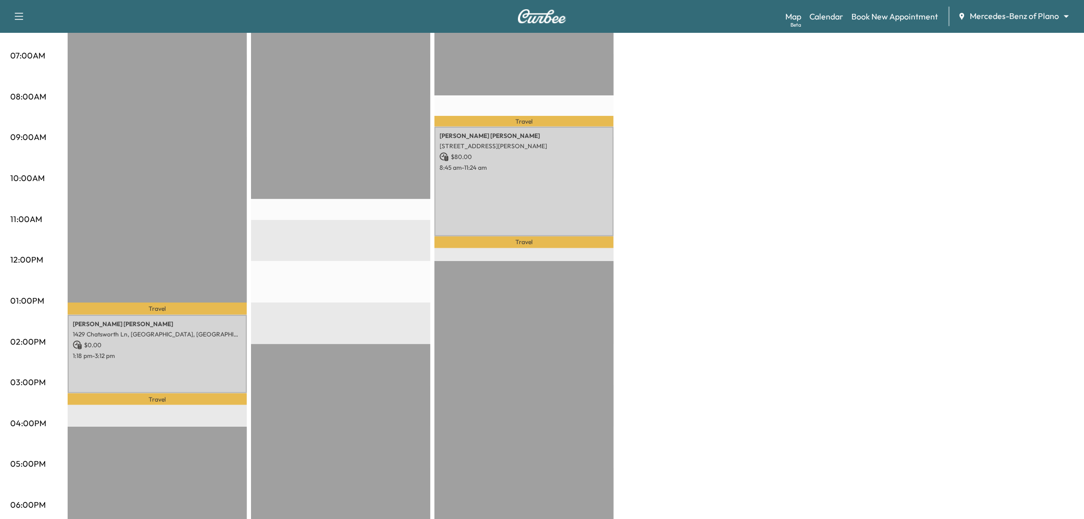
scroll to position [171, 0]
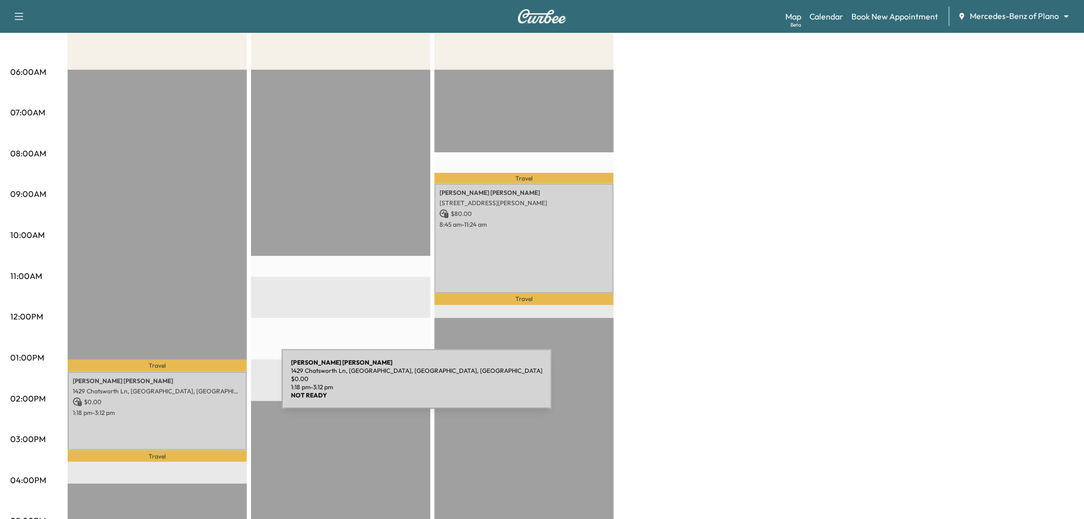
click at [182, 414] on div "jimmy rolan 1429 Chatsworth Ln, Plano, TX 75075, USA $ 0.00 1:18 pm - 3:12 pm" at bounding box center [157, 411] width 179 height 78
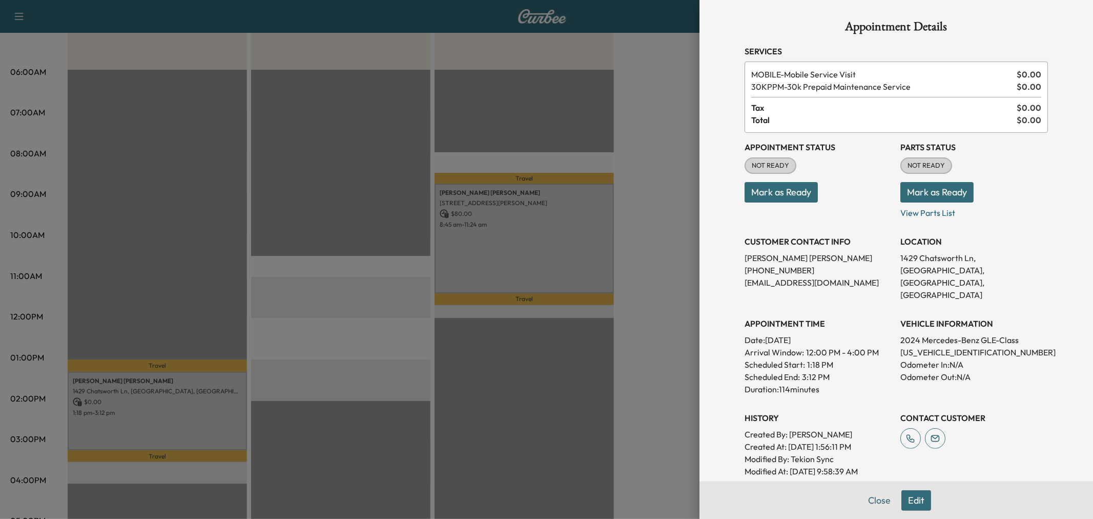
click at [656, 362] on div at bounding box center [546, 259] width 1093 height 519
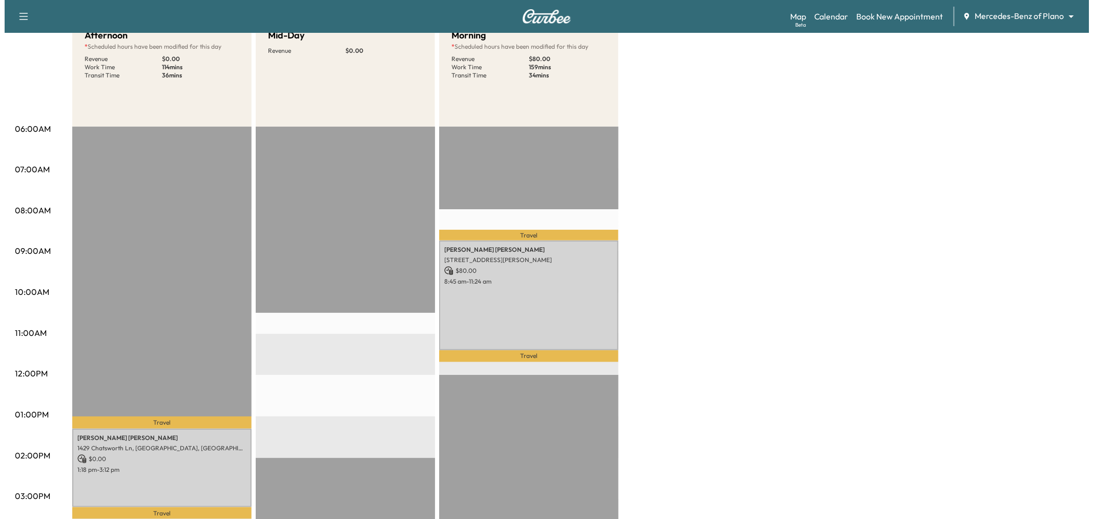
scroll to position [57, 0]
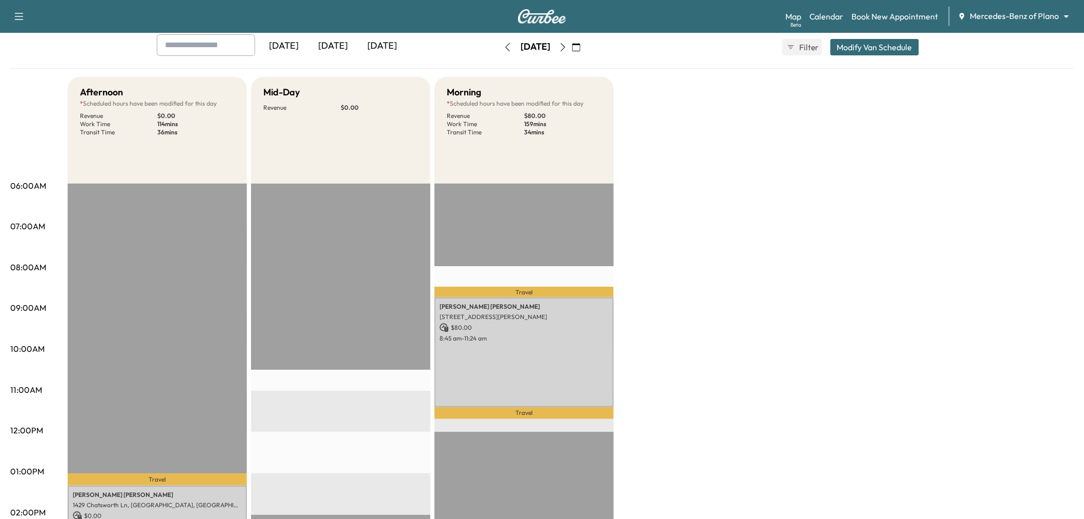
click at [883, 45] on button "Modify Van Schedule" at bounding box center [875, 47] width 89 height 16
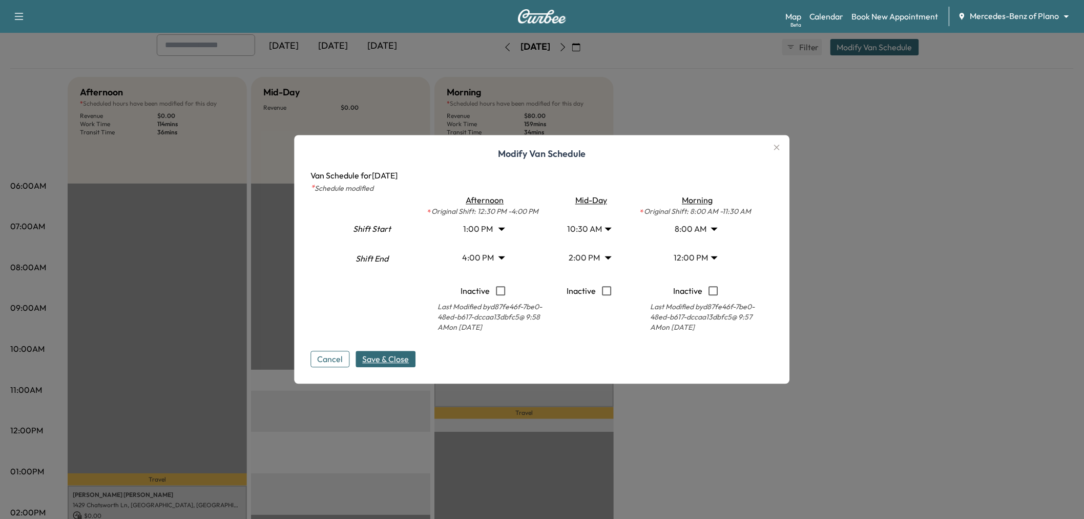
click at [490, 236] on body "Support Log Out Map Beta Calendar Book New Appointment Mercedes-Benz of Plano *…" at bounding box center [542, 202] width 1084 height 519
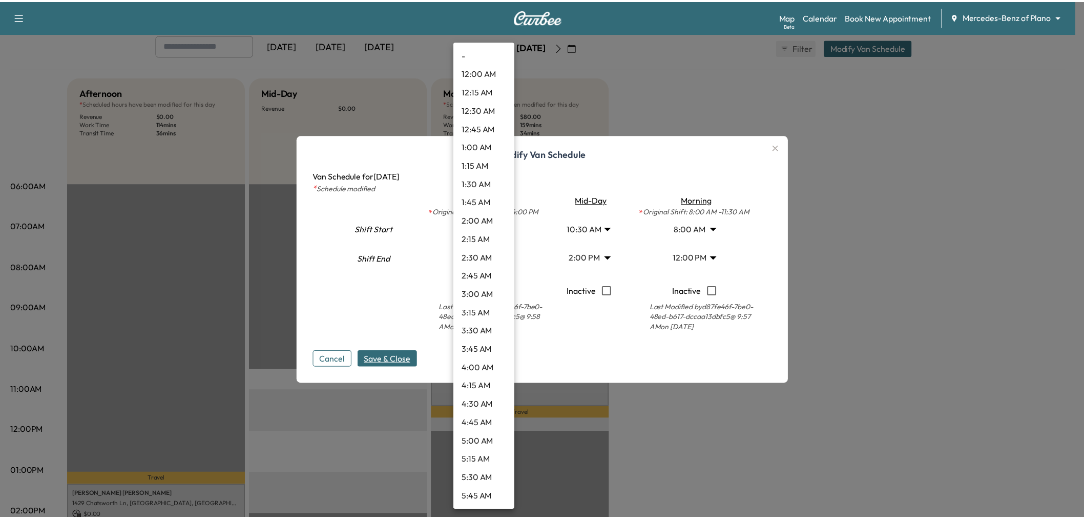
scroll to position [756, 0]
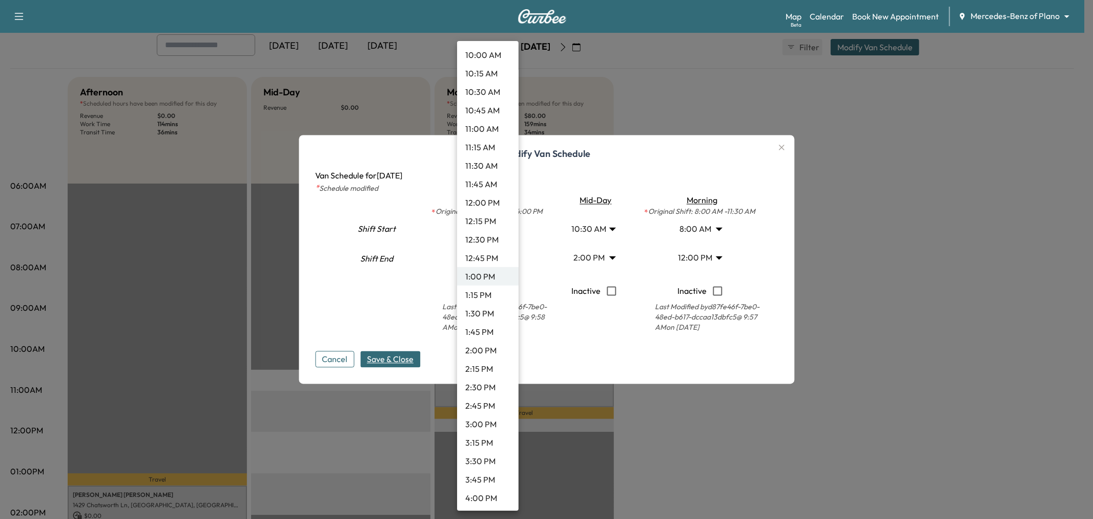
click at [487, 296] on li "1:15 PM" at bounding box center [487, 294] width 61 height 18
type input "*****"
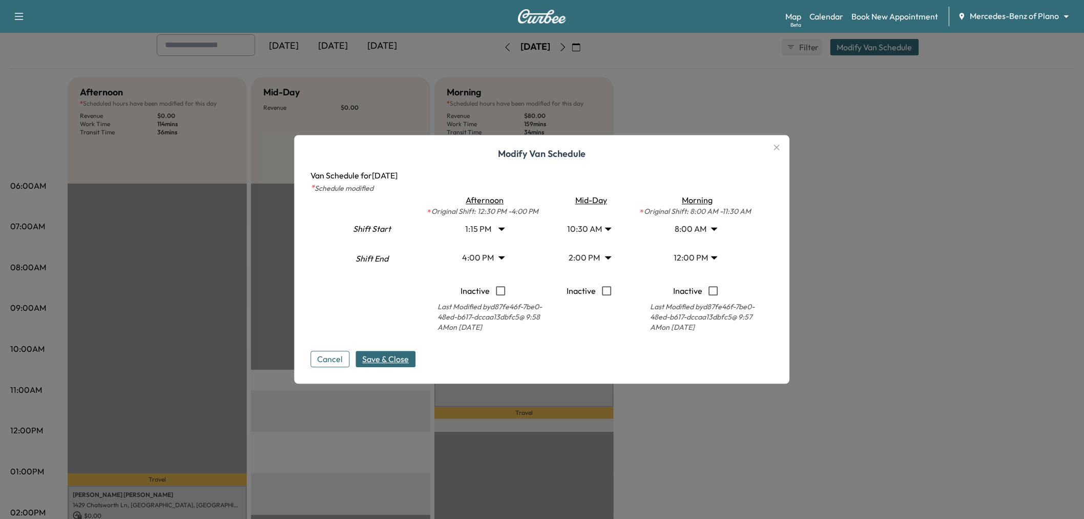
click at [406, 359] on span "Save & Close" at bounding box center [386, 359] width 47 height 12
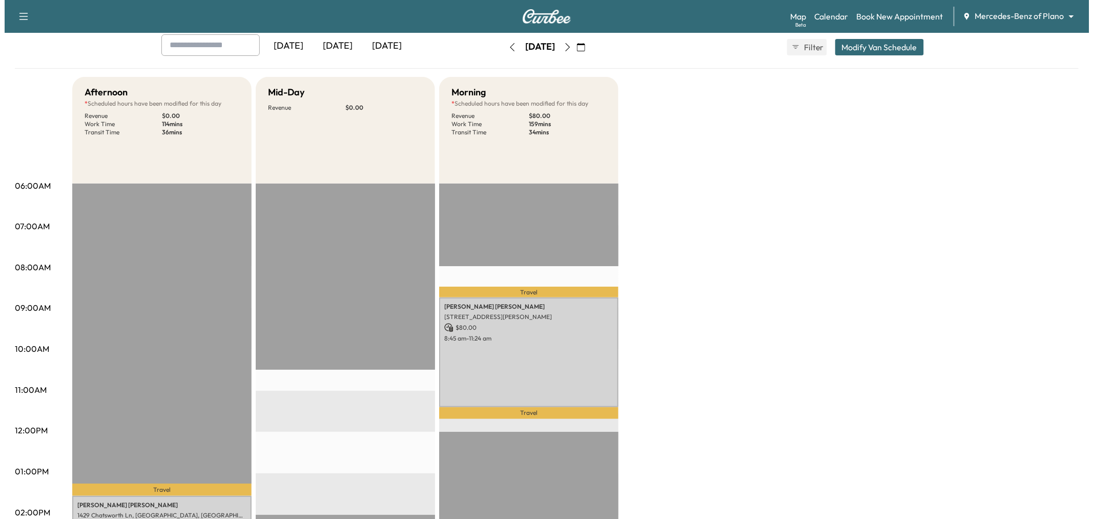
scroll to position [0, 0]
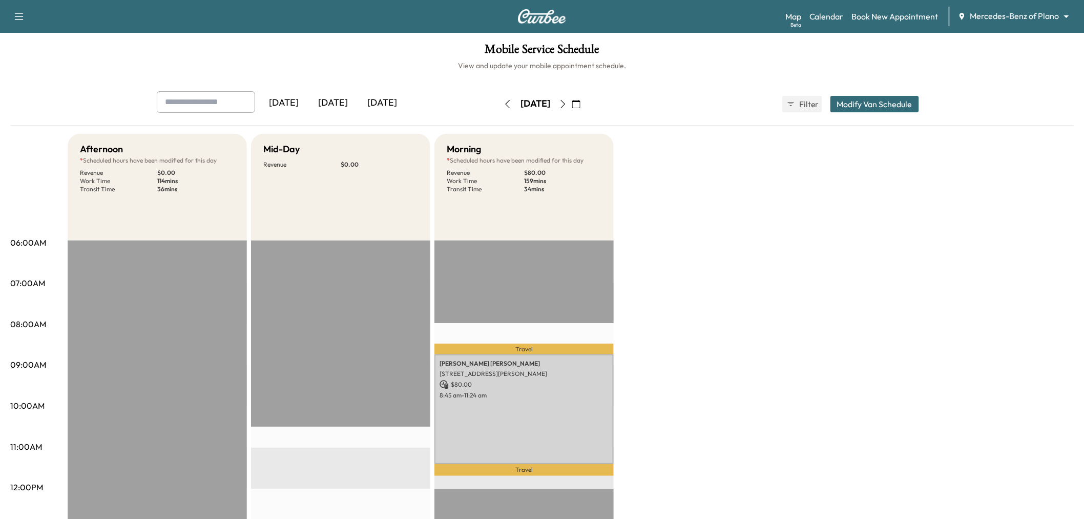
click at [853, 111] on button "Modify Van Schedule" at bounding box center [875, 104] width 89 height 16
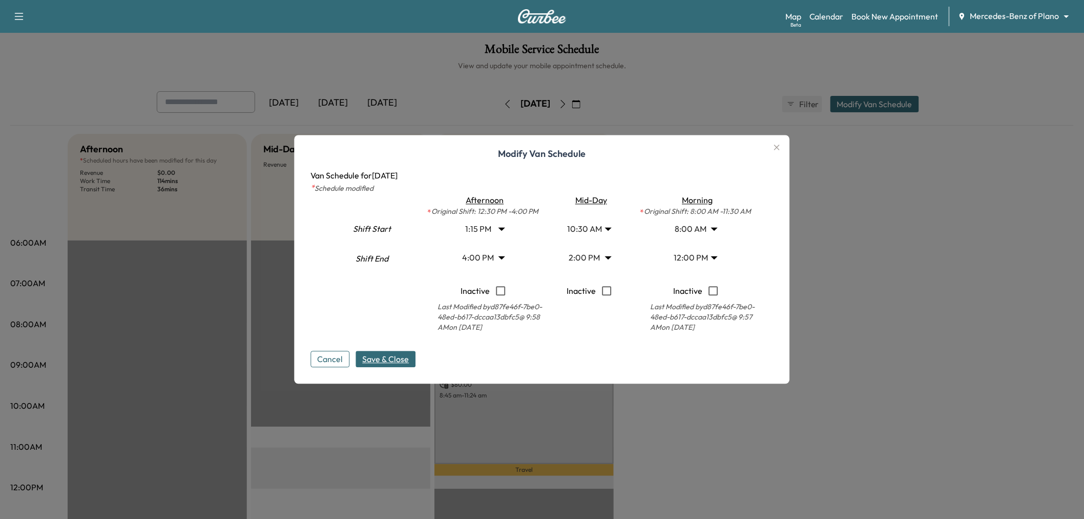
click at [605, 232] on body "Support Log Out Map Beta Calendar Book New Appointment Mercedes-Benz of Plano *…" at bounding box center [542, 259] width 1084 height 519
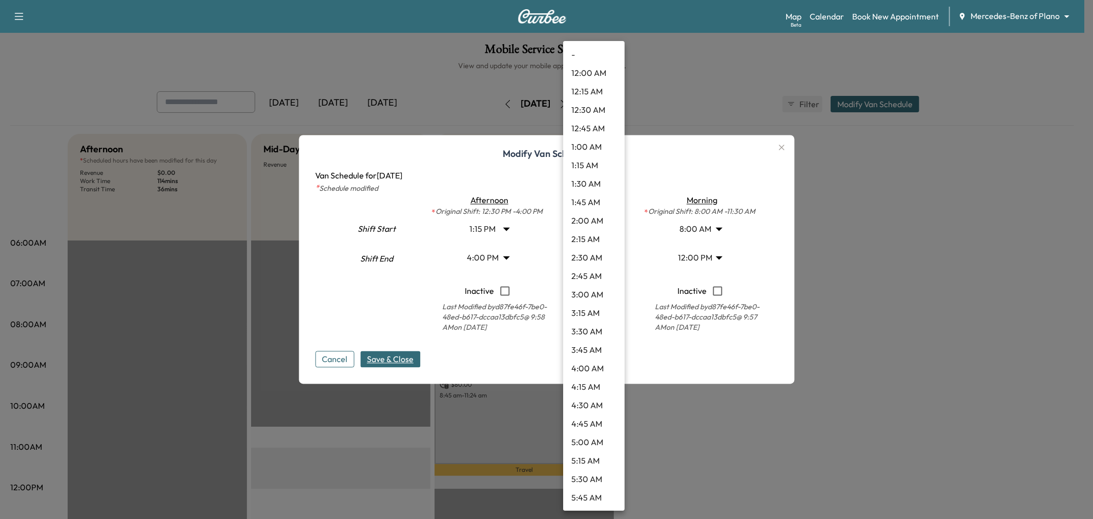
scroll to position [571, 0]
click at [592, 311] on li "11:00 AM" at bounding box center [593, 313] width 61 height 18
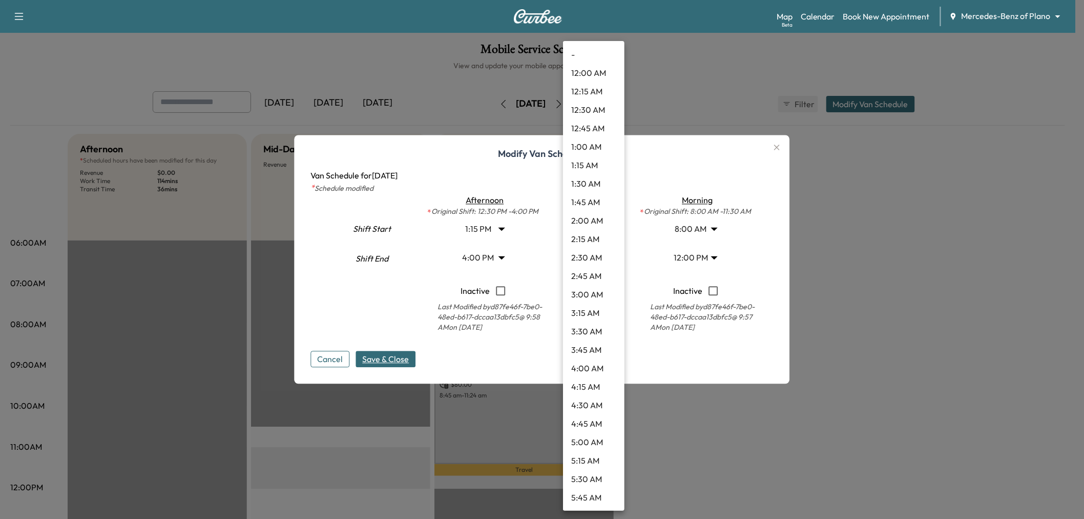
click at [605, 233] on body "Support Log Out Map Beta Calendar Book New Appointment Mercedes-Benz of Plano *…" at bounding box center [542, 259] width 1084 height 519
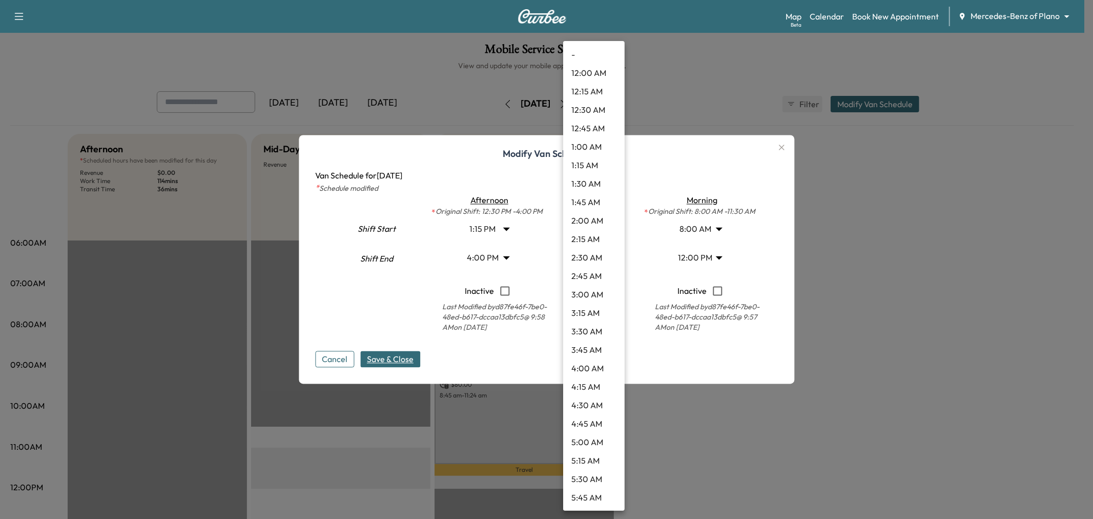
scroll to position [608, 0]
click at [589, 294] on li "11:15 AM" at bounding box center [593, 294] width 61 height 18
drag, startPoint x: 599, startPoint y: 224, endPoint x: 595, endPoint y: 229, distance: 5.8
click at [599, 224] on body "Support Log Out Map Beta Calendar Book New Appointment Mercedes-Benz of Plano *…" at bounding box center [546, 259] width 1093 height 519
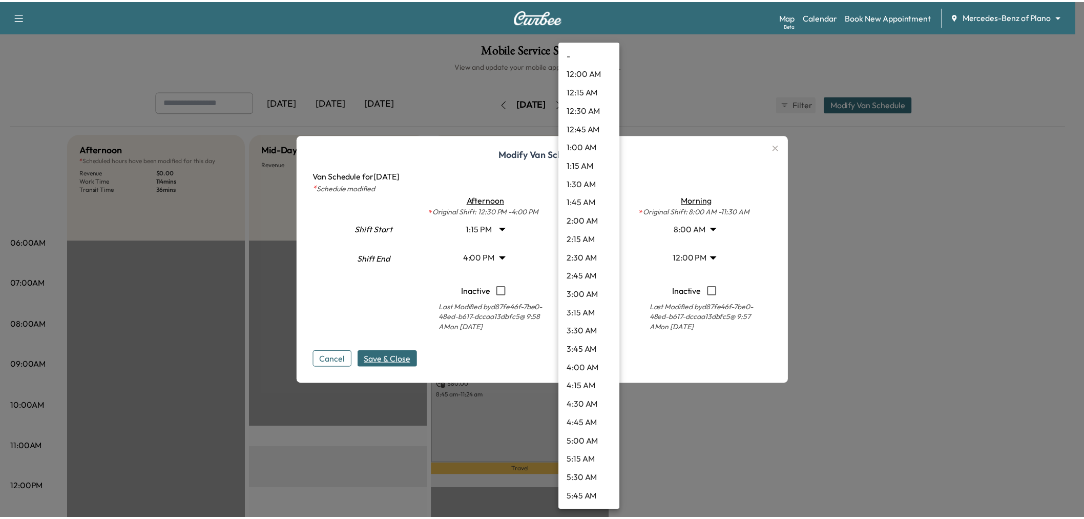
scroll to position [627, 0]
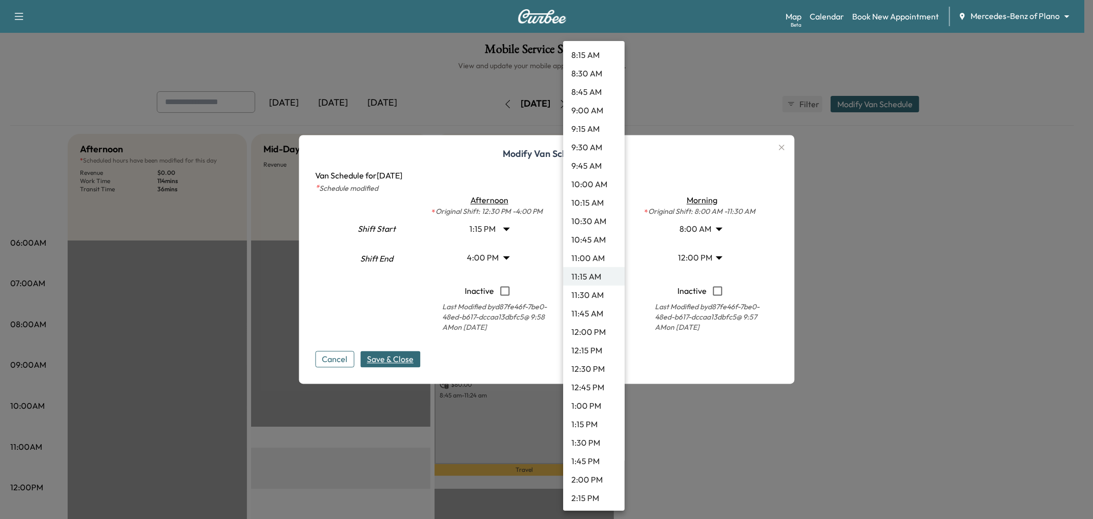
click at [593, 258] on li "11:00 AM" at bounding box center [593, 258] width 61 height 18
type input "**"
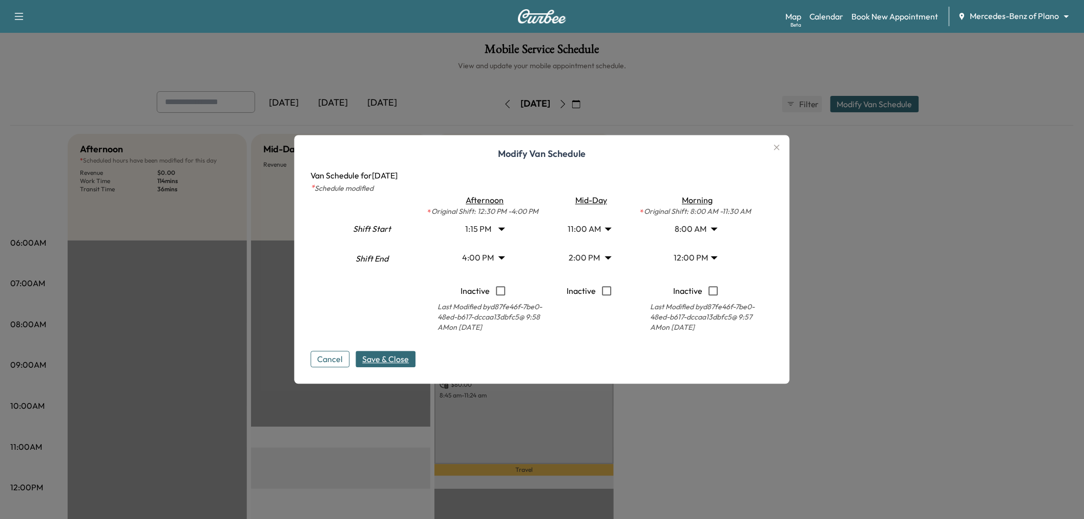
click at [398, 358] on span "Save & Close" at bounding box center [386, 359] width 47 height 12
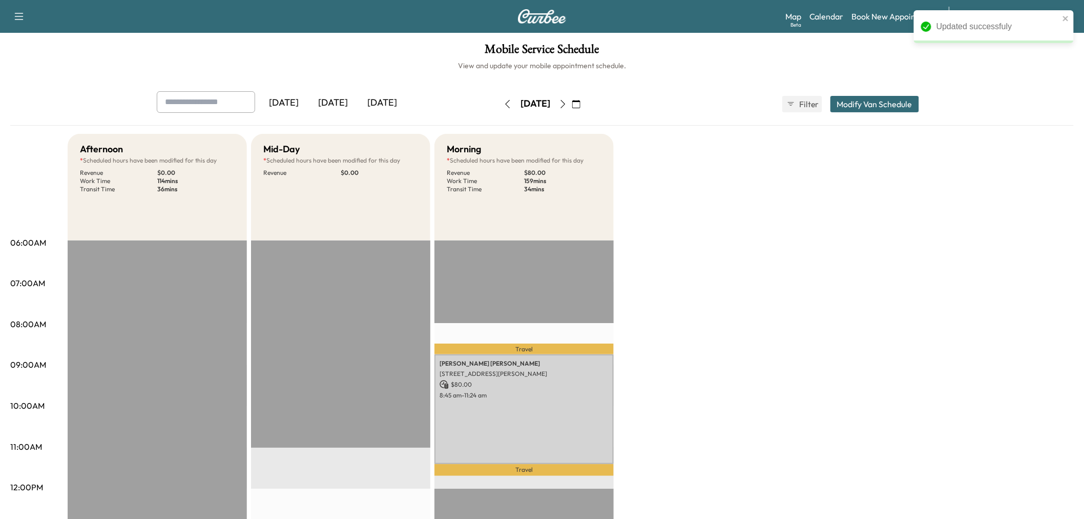
click at [708, 333] on div "Afternoon * Scheduled hours have been modified for this day Revenue $ 0.00 Work…" at bounding box center [571, 518] width 1006 height 769
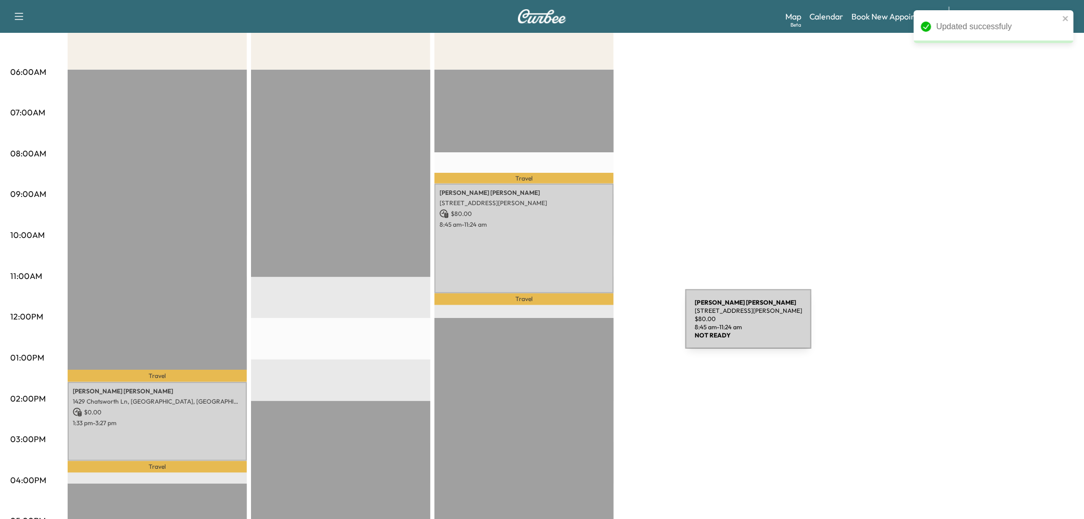
scroll to position [114, 0]
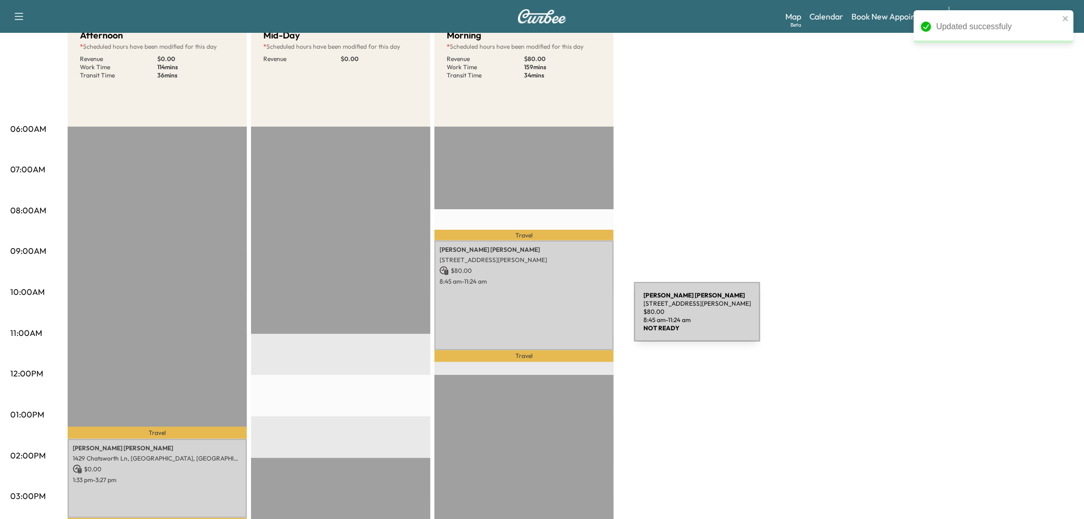
click at [544, 309] on div "mason seesing 4025 Winsor Dr, Farmers Branch, TX 75244, USA $ 80.00 8:45 am - 1…" at bounding box center [524, 295] width 179 height 110
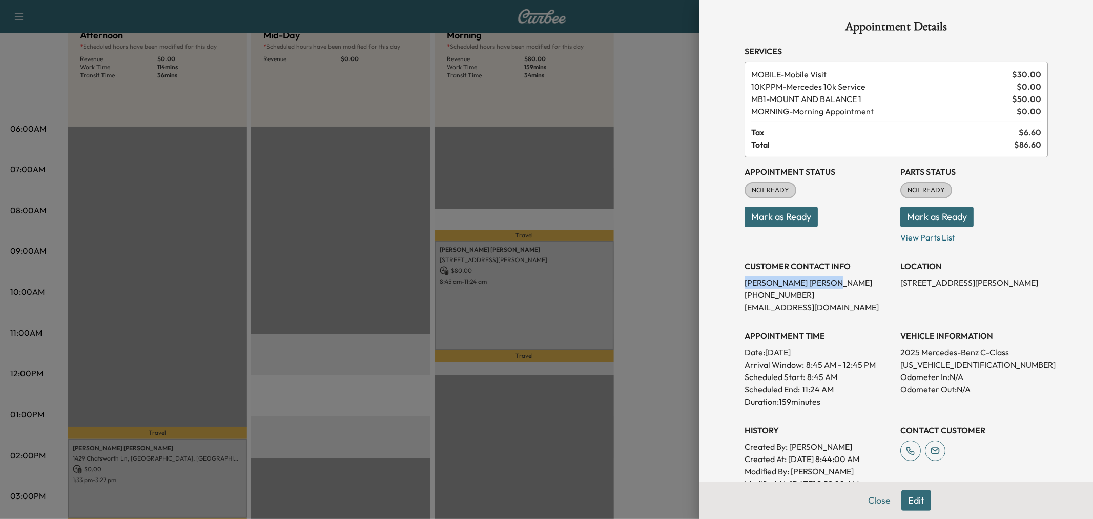
drag, startPoint x: 735, startPoint y: 279, endPoint x: 791, endPoint y: 286, distance: 55.7
click at [791, 286] on div "Appointment Details Services MOBILE - Mobile Visit $ 30.00 10KPPM - Mercedes 10…" at bounding box center [896, 364] width 328 height 729
copy p "mason seesing"
click at [654, 281] on div at bounding box center [546, 259] width 1093 height 519
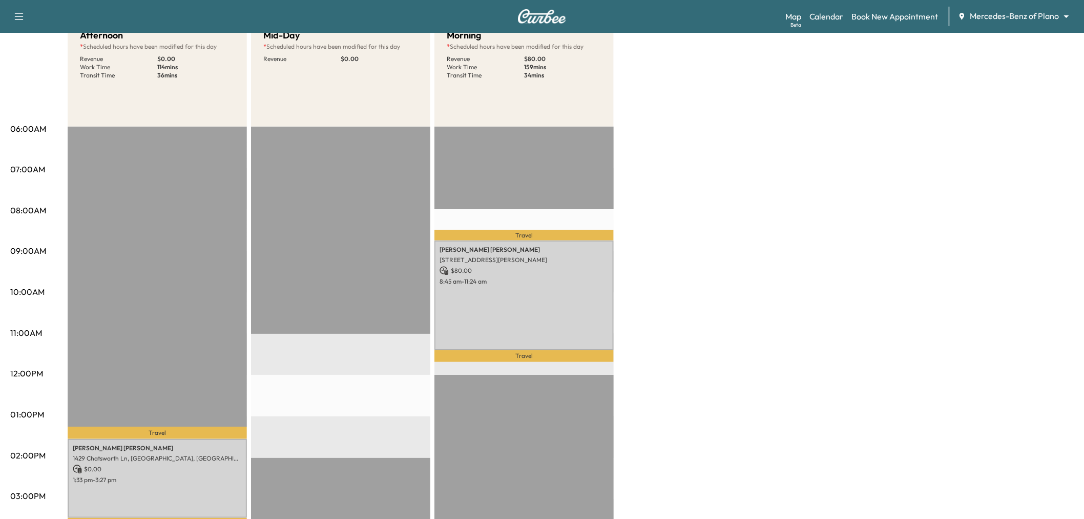
scroll to position [0, 0]
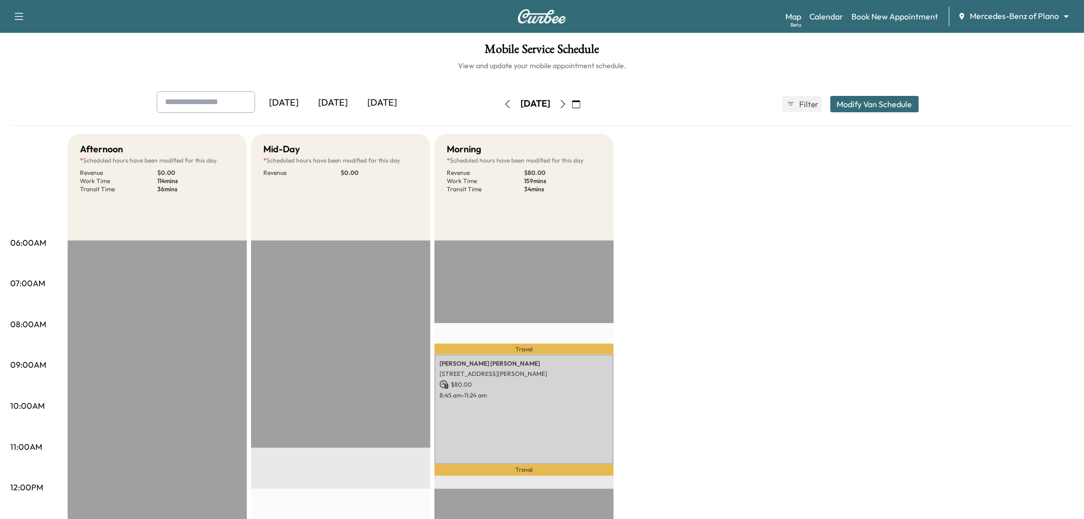
click at [18, 13] on icon "button" at bounding box center [19, 16] width 9 height 7
click at [42, 31] on link "Support" at bounding box center [36, 35] width 38 height 12
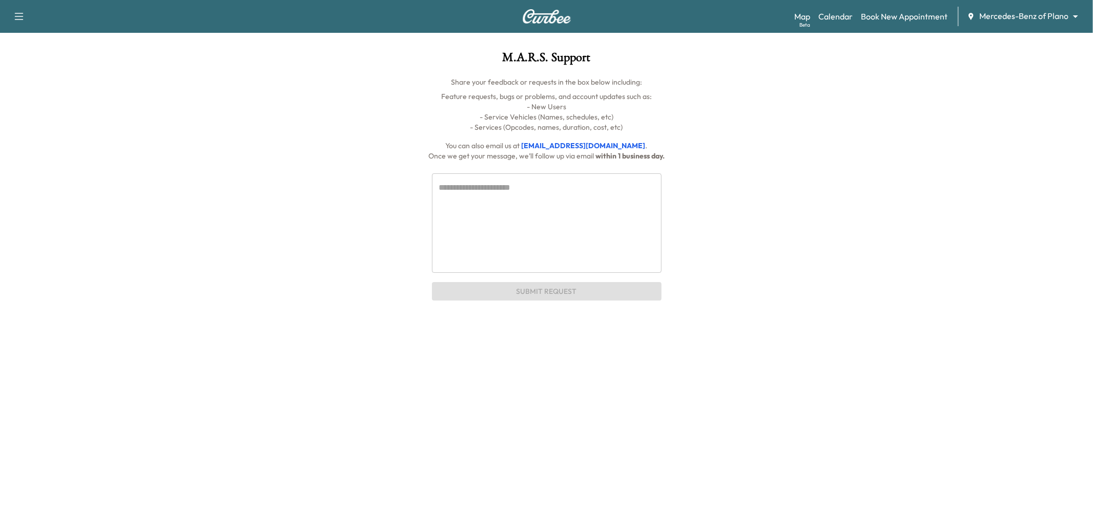
click at [586, 233] on textarea at bounding box center [546, 222] width 215 height 83
paste textarea "**********"
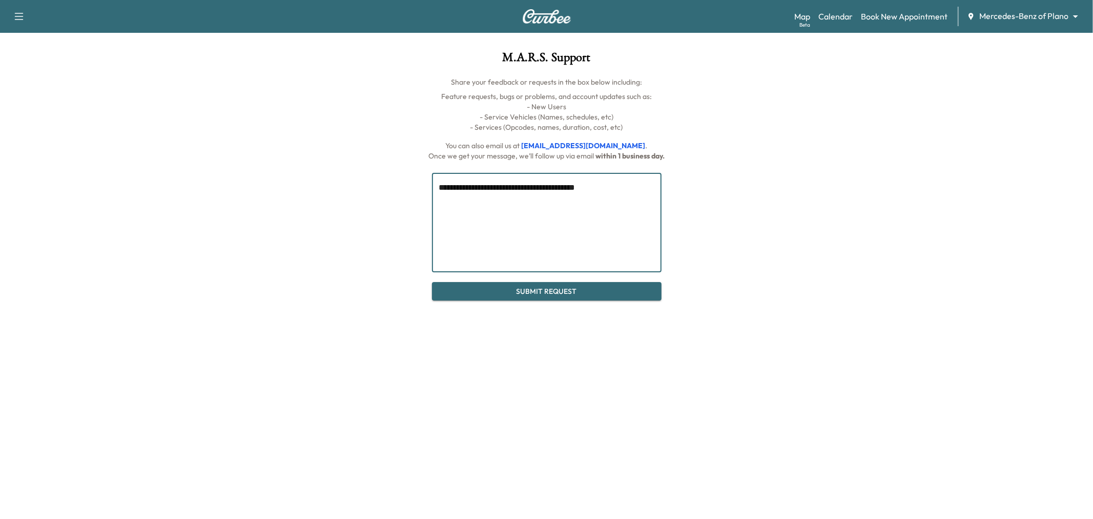
click at [468, 189] on textarea "**********" at bounding box center [546, 222] width 215 height 83
click at [581, 183] on textarea "**********" at bounding box center [546, 222] width 215 height 83
type textarea "**********"
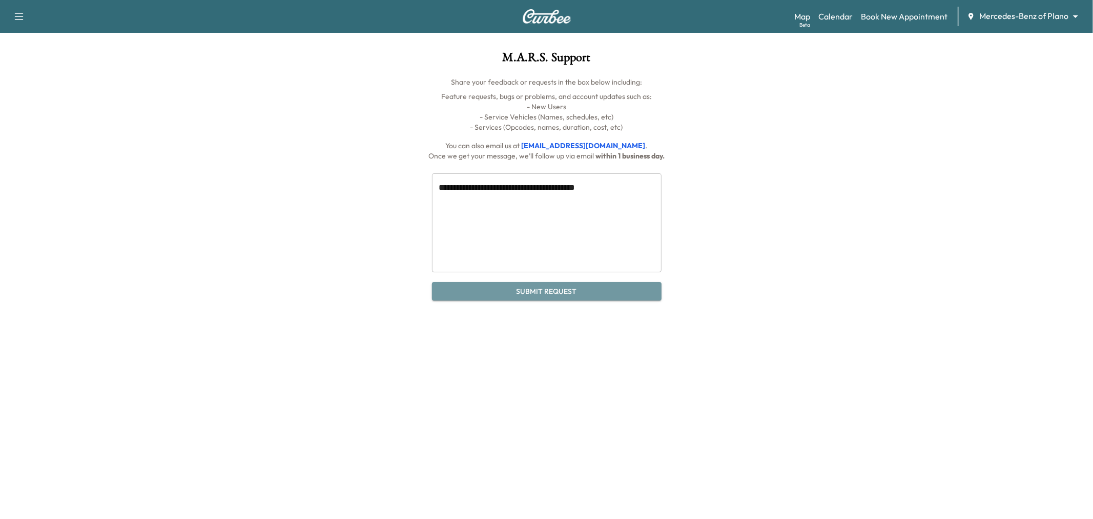
click at [550, 287] on button "Submit Request" at bounding box center [547, 291] width 230 height 19
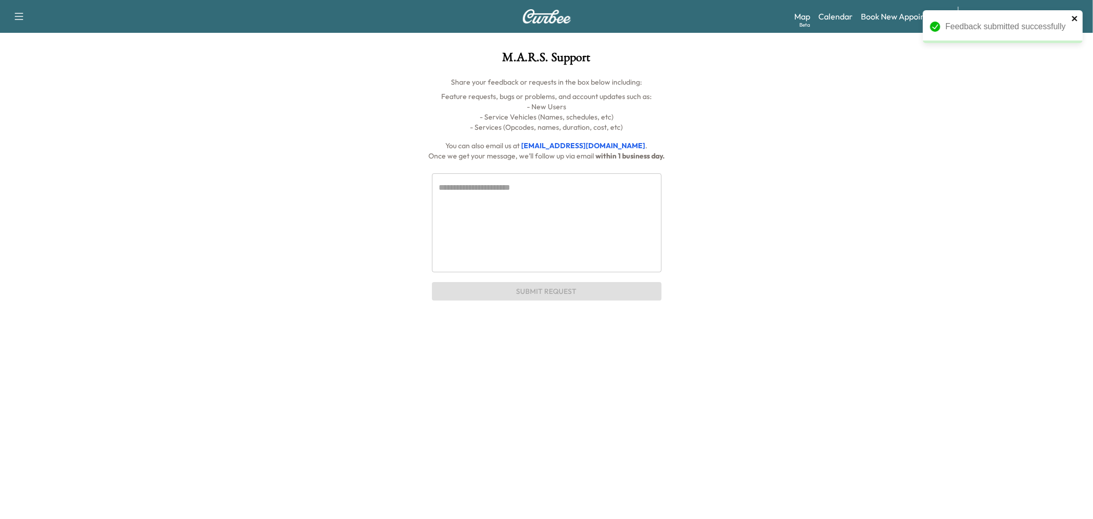
click at [1075, 17] on icon "close" at bounding box center [1075, 18] width 7 height 8
drag, startPoint x: 1036, startPoint y: 90, endPoint x: 1032, endPoint y: 22, distance: 68.8
click at [1036, 88] on div "Support Log Out Map Beta Calendar Book New Appointment Mercedes-Benz of Plano *…" at bounding box center [546, 150] width 1093 height 300
click at [858, 13] on div "Map Beta Calendar Book New Appointment Mercedes-Benz of Plano ******** ​" at bounding box center [939, 16] width 291 height 19
click at [844, 13] on link "Calendar" at bounding box center [835, 16] width 34 height 12
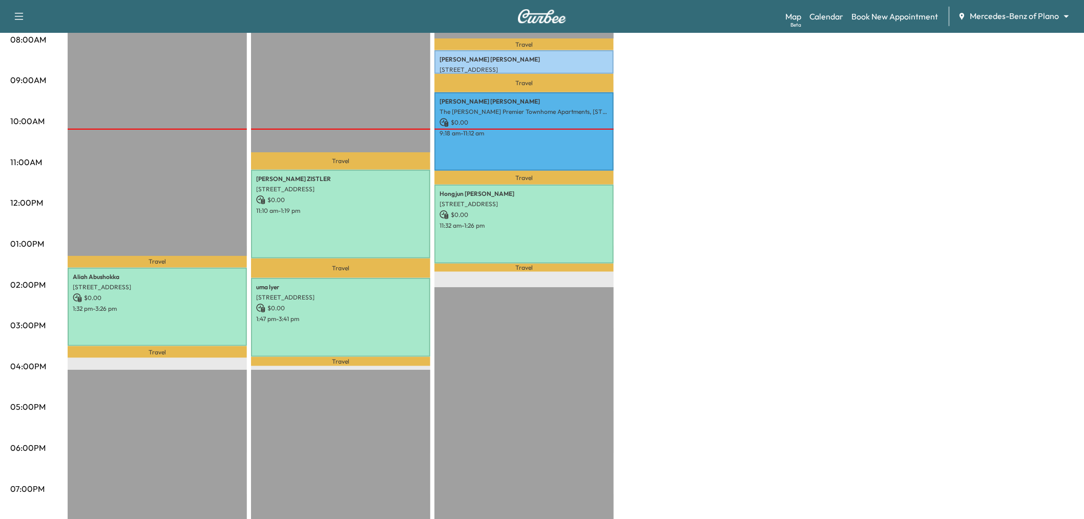
scroll to position [57, 0]
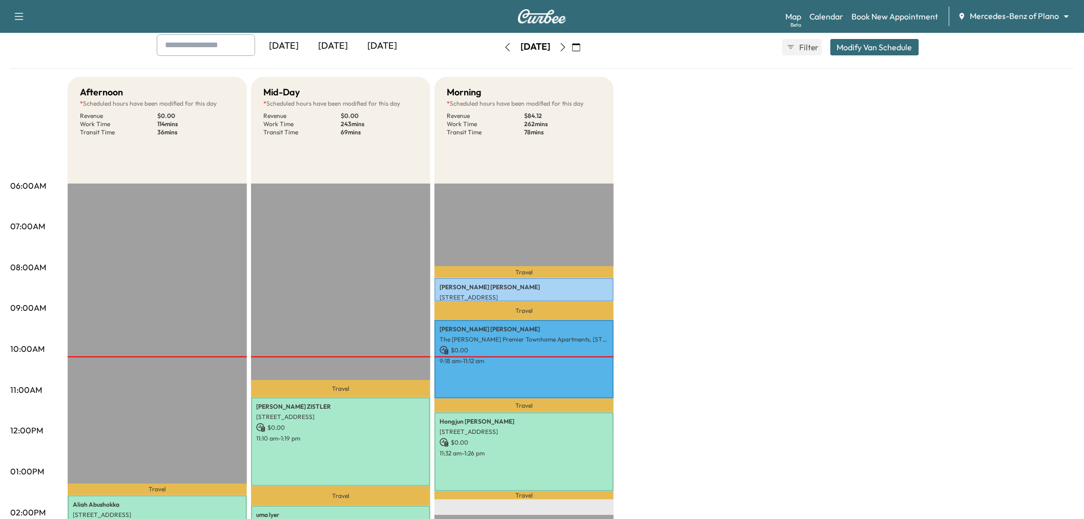
click at [698, 279] on div "Afternoon * Scheduled hours have been modified for this day Revenue $ 0.00 Work…" at bounding box center [571, 461] width 1006 height 769
